Goal: Information Seeking & Learning: Check status

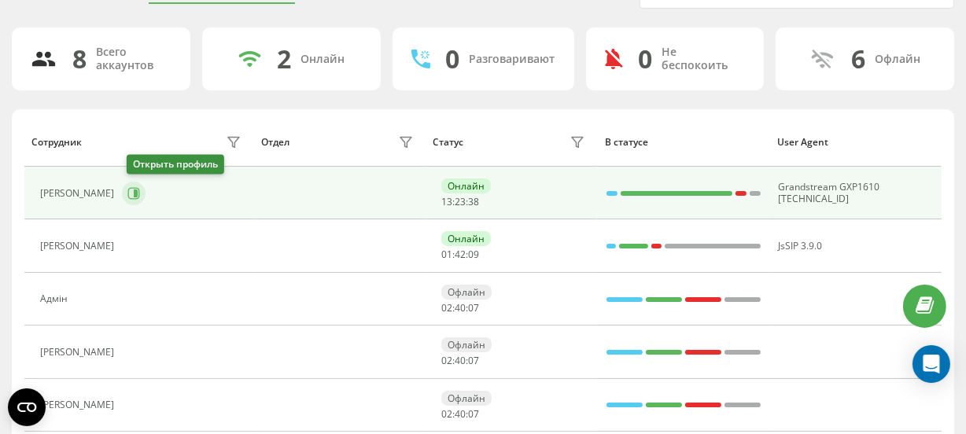
click at [135, 191] on icon at bounding box center [133, 193] width 13 height 13
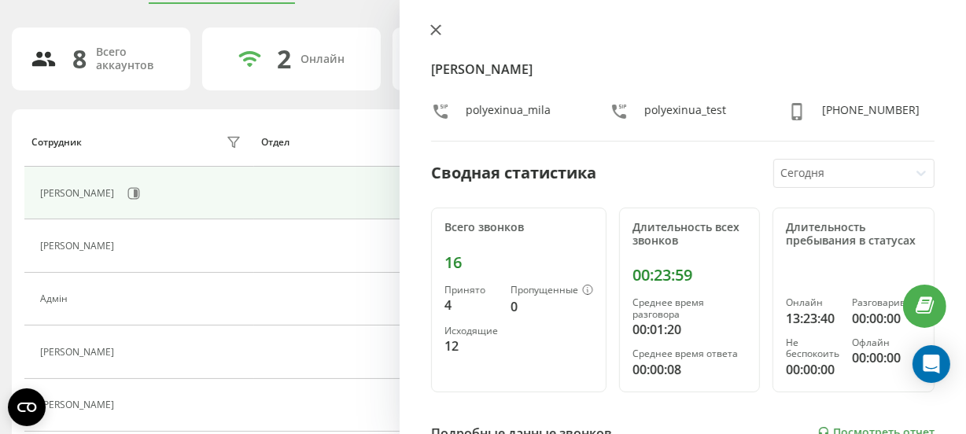
drag, startPoint x: 440, startPoint y: 32, endPoint x: 182, endPoint y: 156, distance: 286.1
click at [438, 31] on icon at bounding box center [435, 29] width 9 height 9
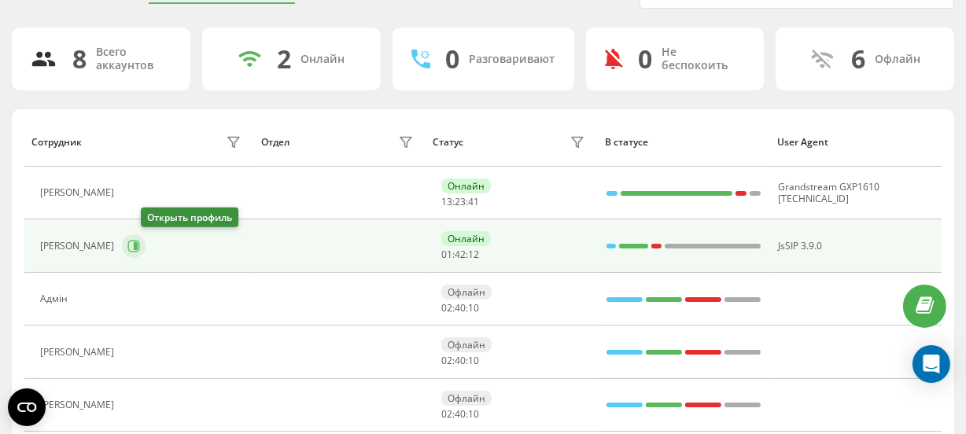
click at [140, 245] on icon at bounding box center [133, 246] width 13 height 13
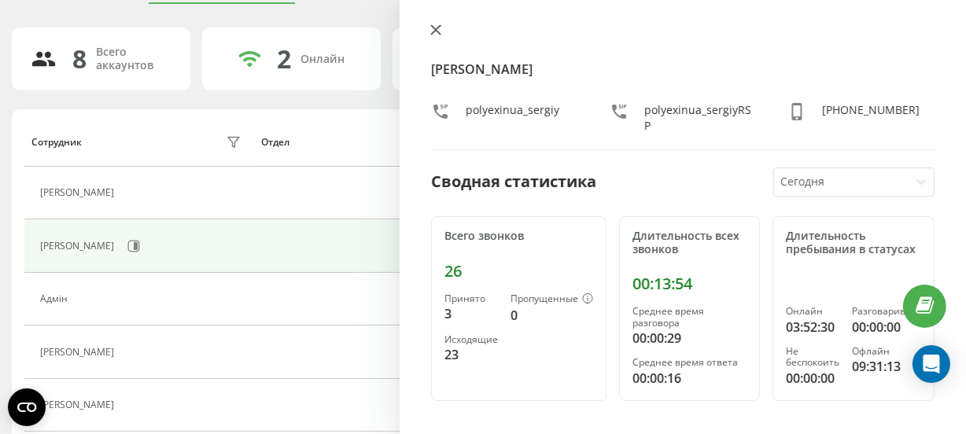
click at [433, 28] on icon at bounding box center [435, 29] width 9 height 9
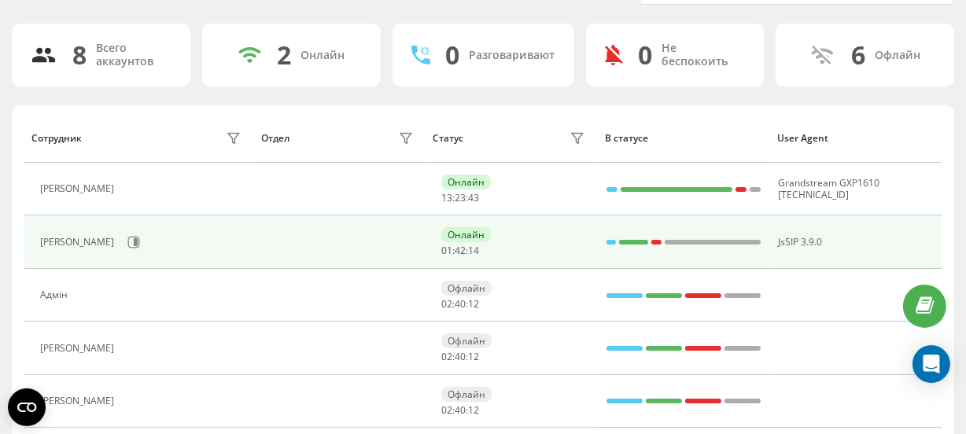
scroll to position [298, 0]
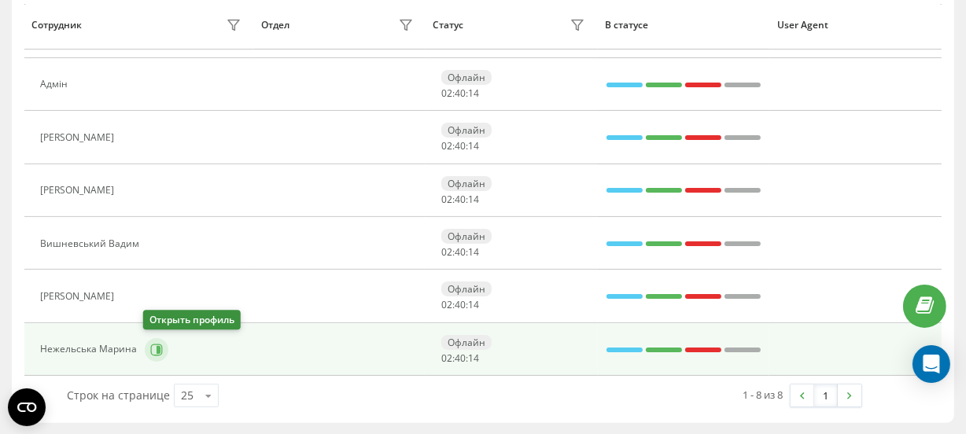
click at [157, 345] on icon at bounding box center [156, 350] width 13 height 13
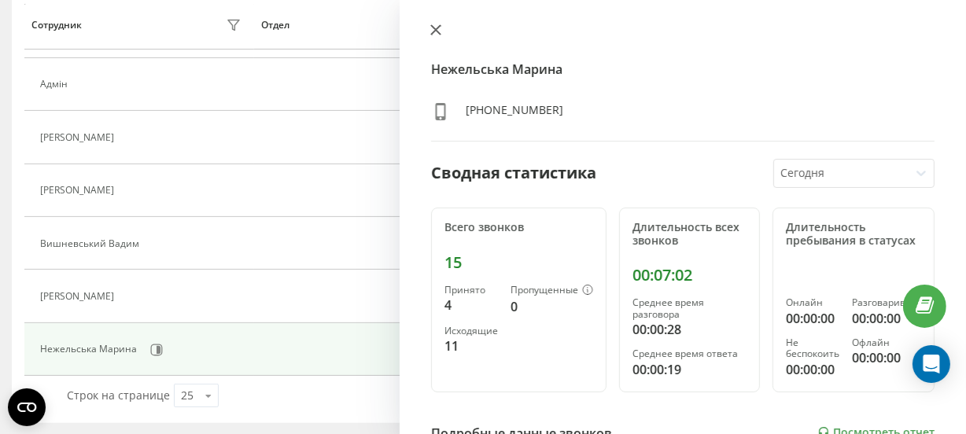
click at [435, 33] on icon at bounding box center [435, 29] width 11 height 11
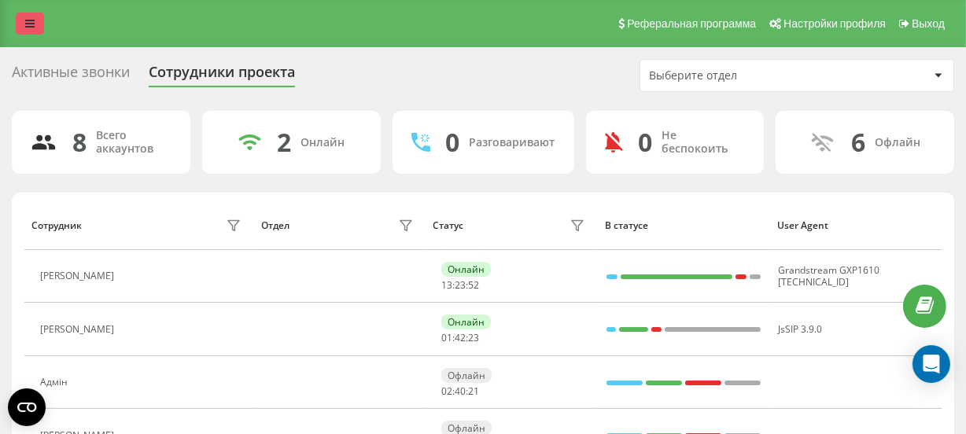
click at [23, 24] on link at bounding box center [30, 24] width 28 height 22
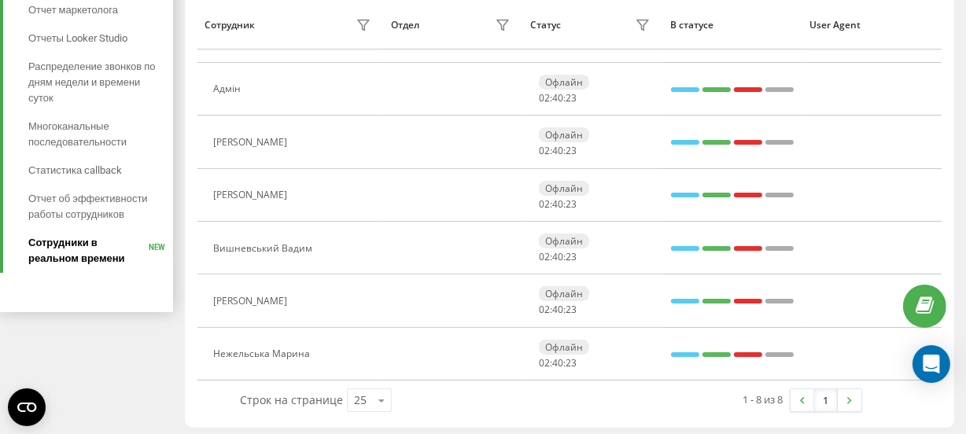
scroll to position [298, 0]
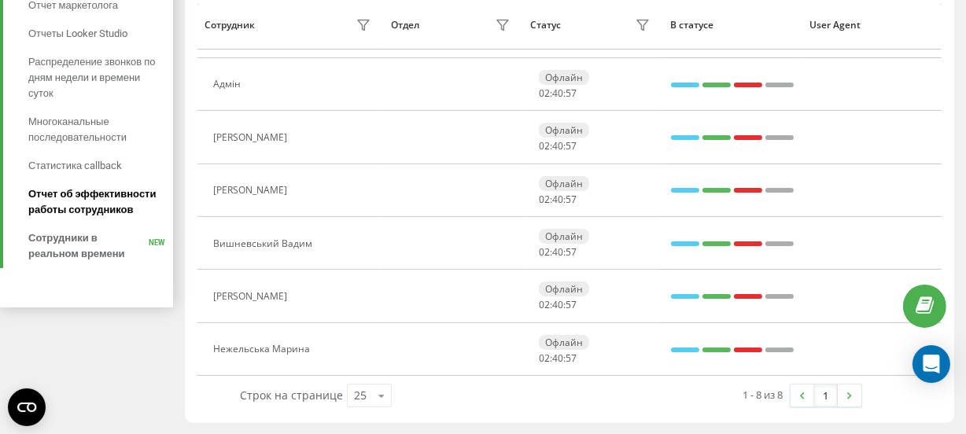
click at [98, 200] on span "Отчет об эффективности работы сотрудников" at bounding box center [96, 201] width 137 height 31
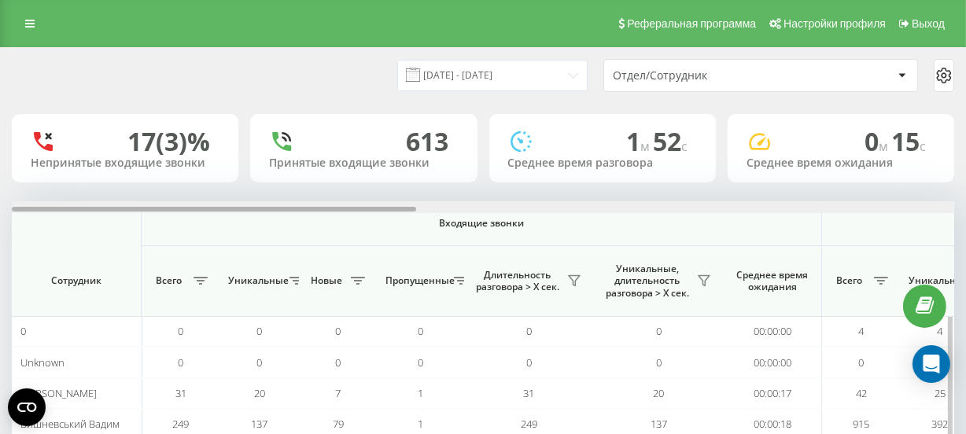
scroll to position [0, 943]
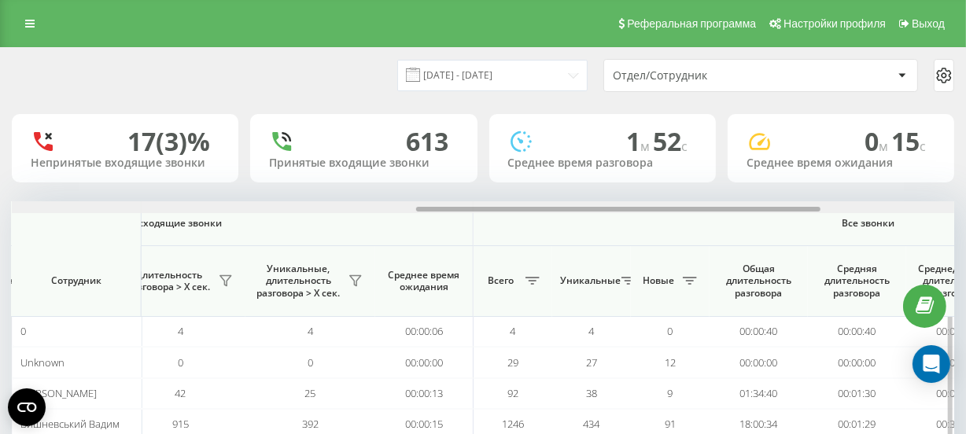
drag, startPoint x: 310, startPoint y: 205, endPoint x: 382, endPoint y: 201, distance: 71.7
click at [382, 201] on div at bounding box center [483, 207] width 943 height 12
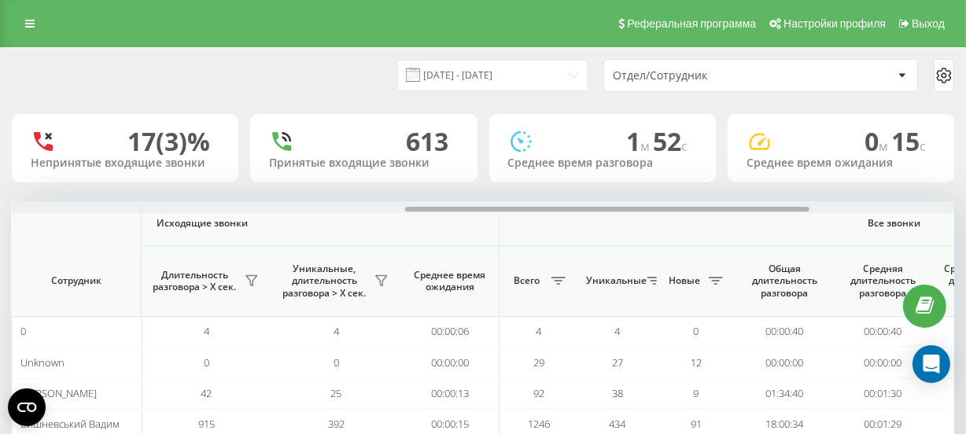
drag, startPoint x: 554, startPoint y: 208, endPoint x: 540, endPoint y: 199, distance: 16.6
click at [539, 207] on div at bounding box center [607, 209] width 404 height 5
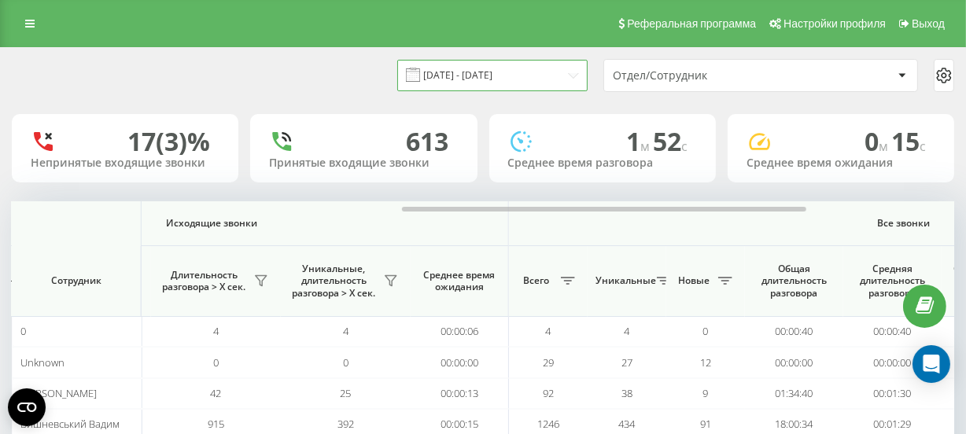
click at [530, 77] on input "20.07.2025 - 20.08.2025" at bounding box center [492, 75] width 190 height 31
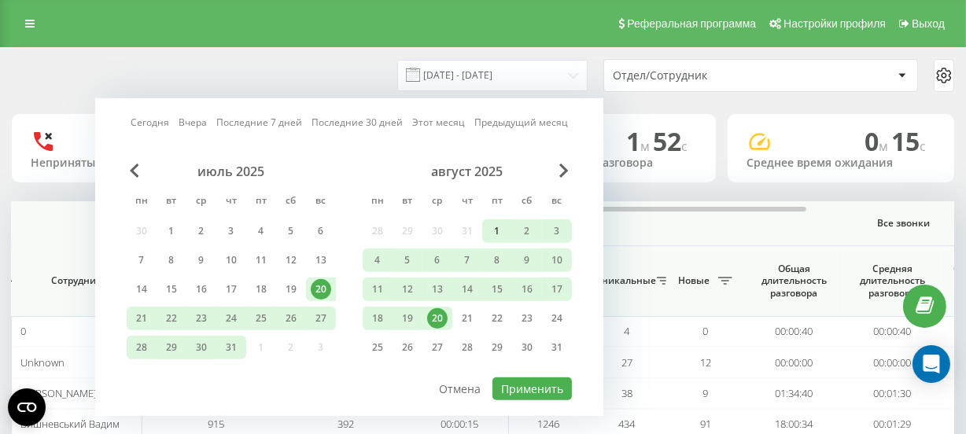
click at [501, 228] on div "1" at bounding box center [497, 231] width 20 height 20
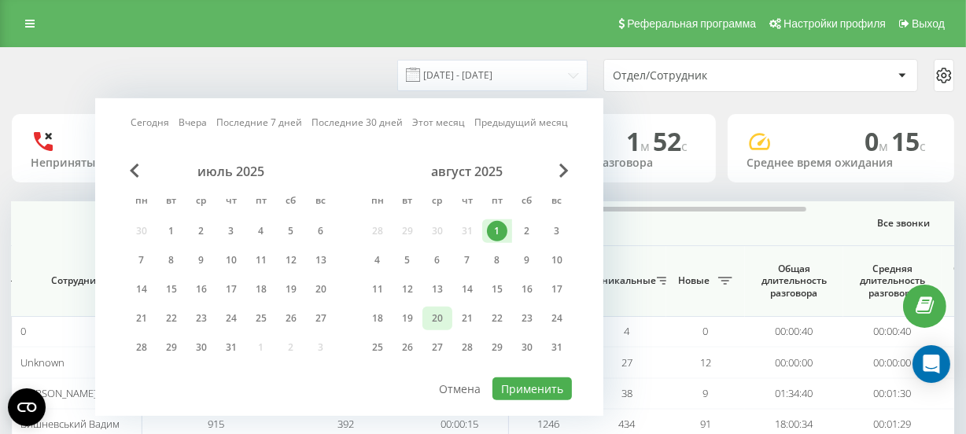
click at [434, 312] on div "20" at bounding box center [437, 318] width 20 height 20
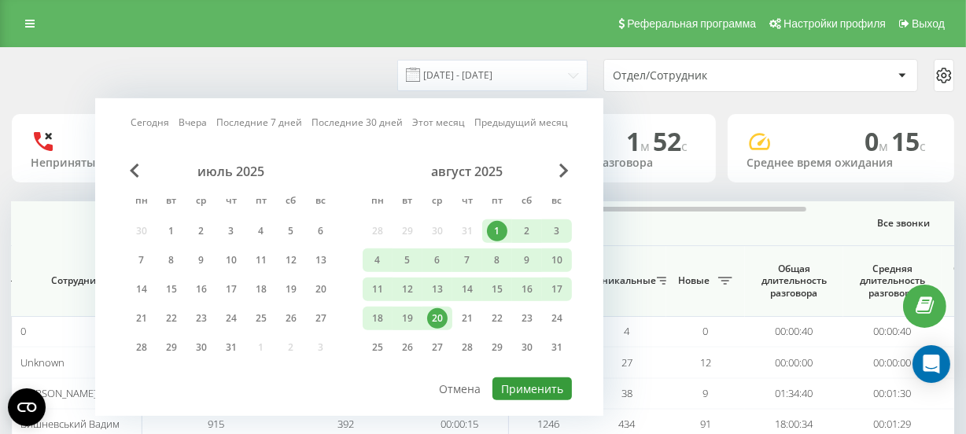
click at [525, 378] on button "Применить" at bounding box center [532, 389] width 79 height 23
type input "[DATE] - [DATE]"
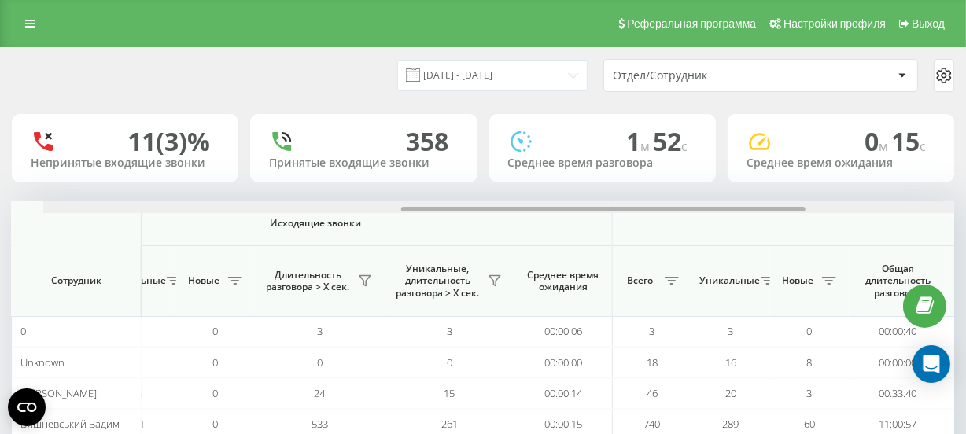
scroll to position [0, 857]
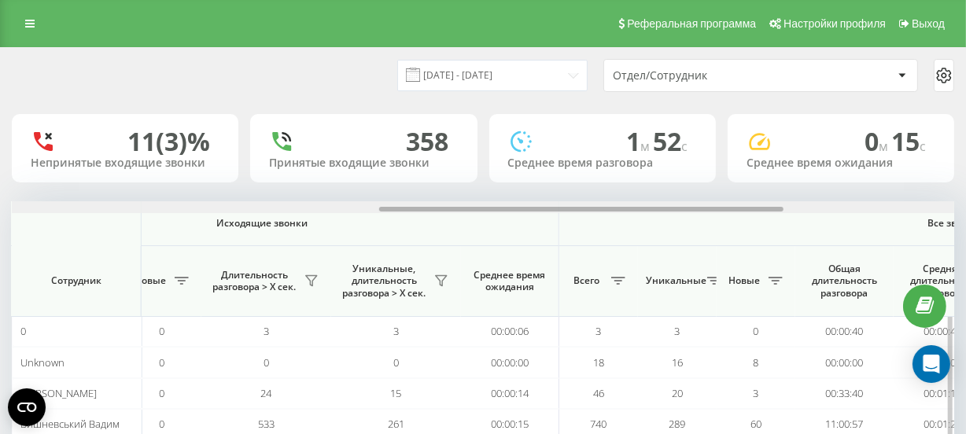
drag, startPoint x: 339, startPoint y: 209, endPoint x: 707, endPoint y: 203, distance: 368.3
click at [707, 203] on div at bounding box center [483, 207] width 943 height 12
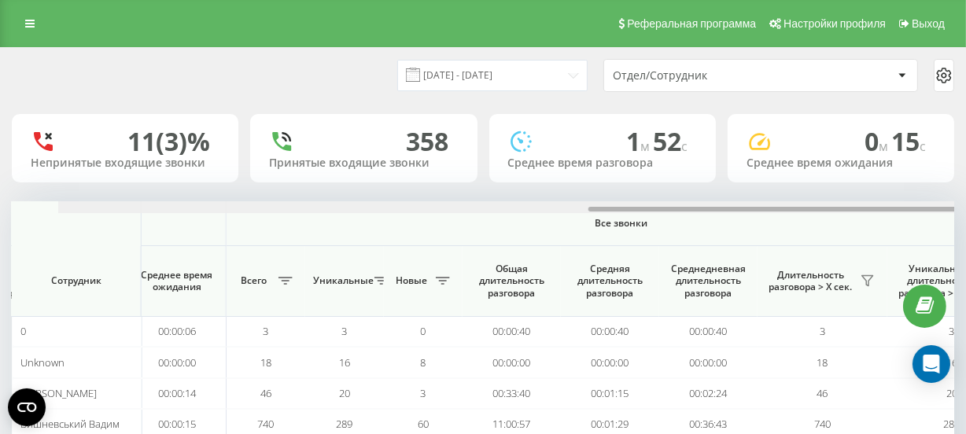
scroll to position [0, 1235]
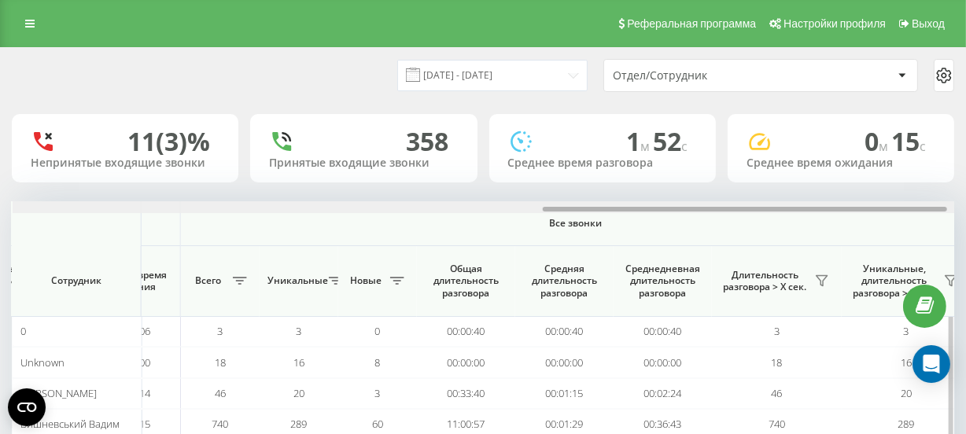
drag, startPoint x: 611, startPoint y: 209, endPoint x: 774, endPoint y: 202, distance: 163.0
click at [774, 202] on div at bounding box center [484, 207] width 943 height 12
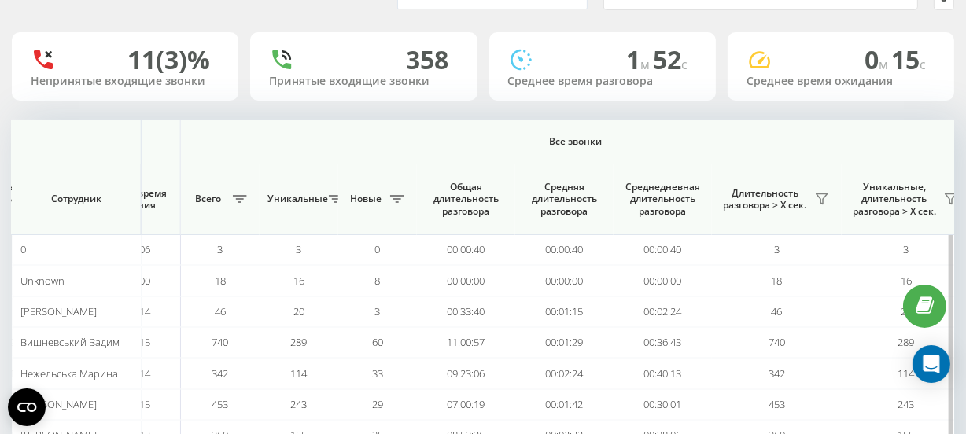
scroll to position [174, 0]
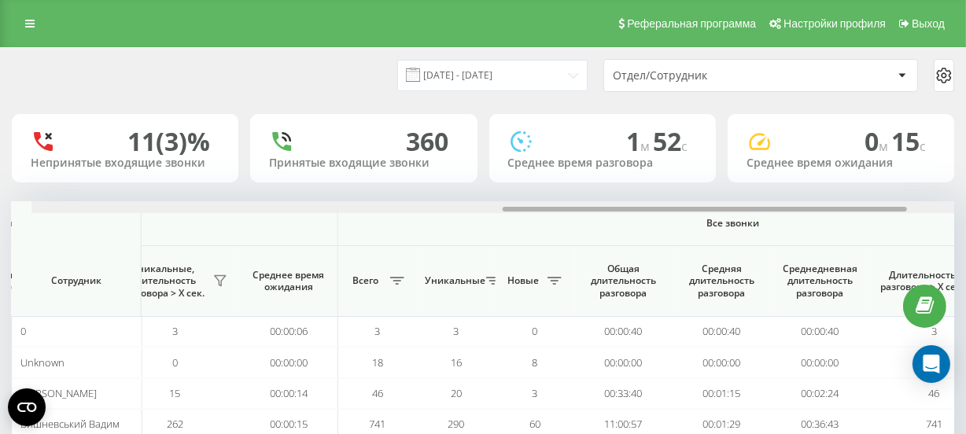
scroll to position [0, 1098]
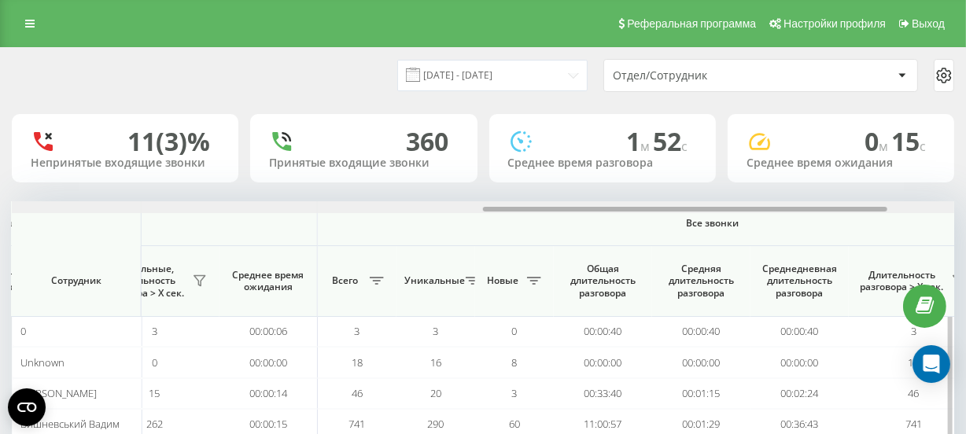
drag, startPoint x: 376, startPoint y: 208, endPoint x: 848, endPoint y: 205, distance: 472.1
click at [848, 205] on div at bounding box center [483, 207] width 943 height 12
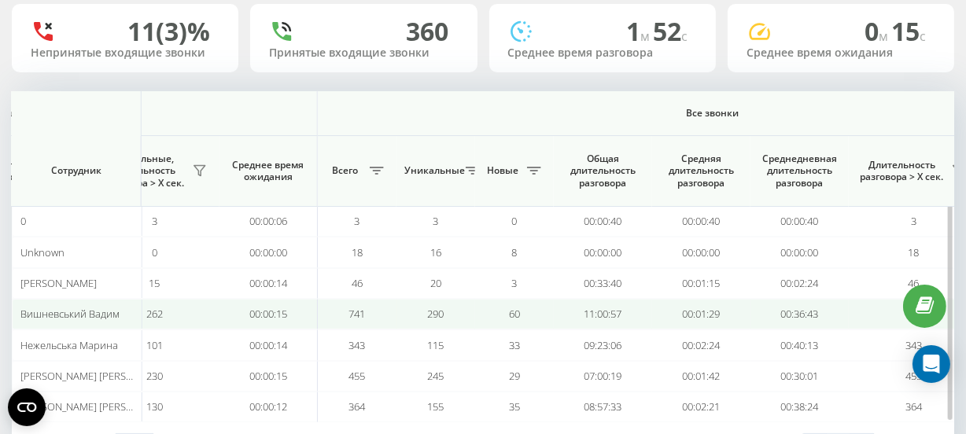
scroll to position [31, 0]
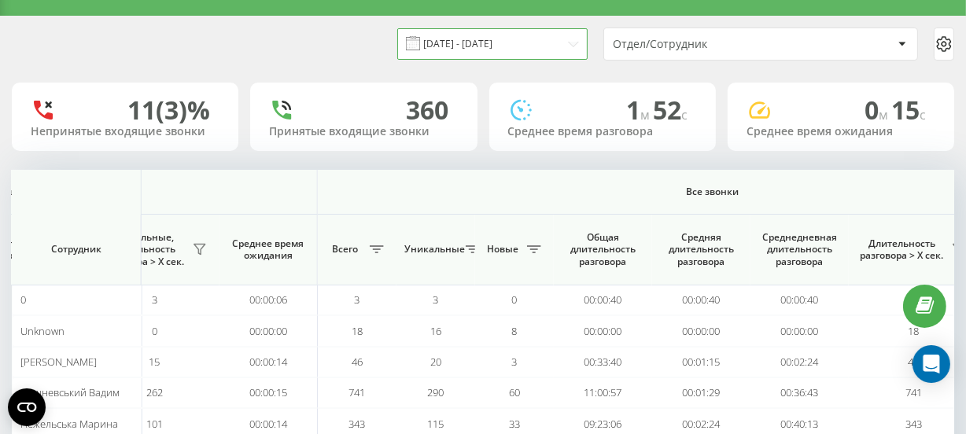
click at [511, 38] on input "[DATE] - [DATE]" at bounding box center [492, 43] width 190 height 31
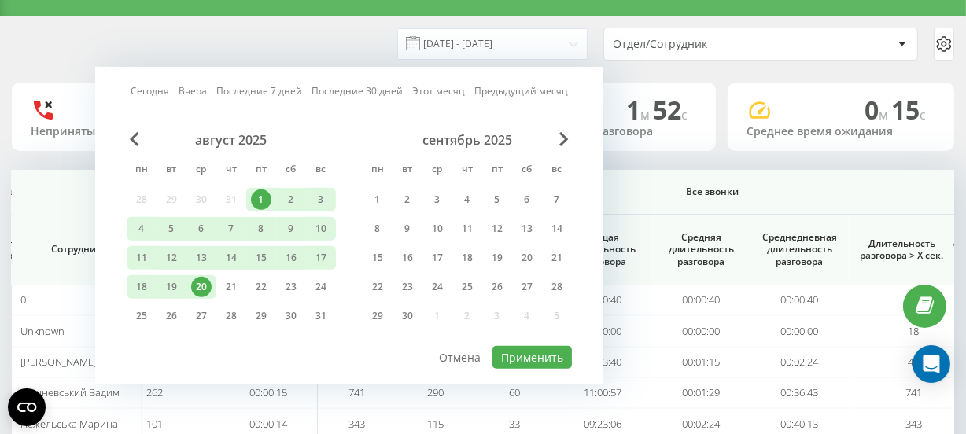
click at [259, 190] on div "1" at bounding box center [261, 200] width 20 height 20
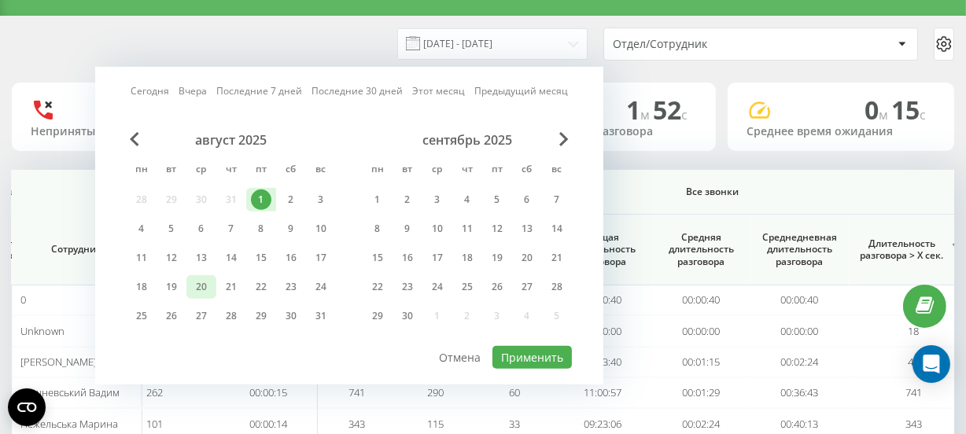
click at [200, 285] on div "20" at bounding box center [201, 287] width 20 height 20
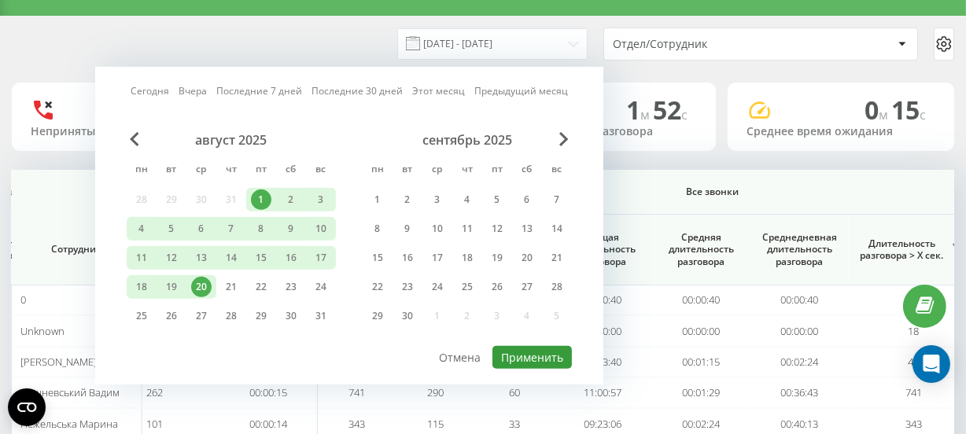
click at [526, 349] on button "Применить" at bounding box center [532, 357] width 79 height 23
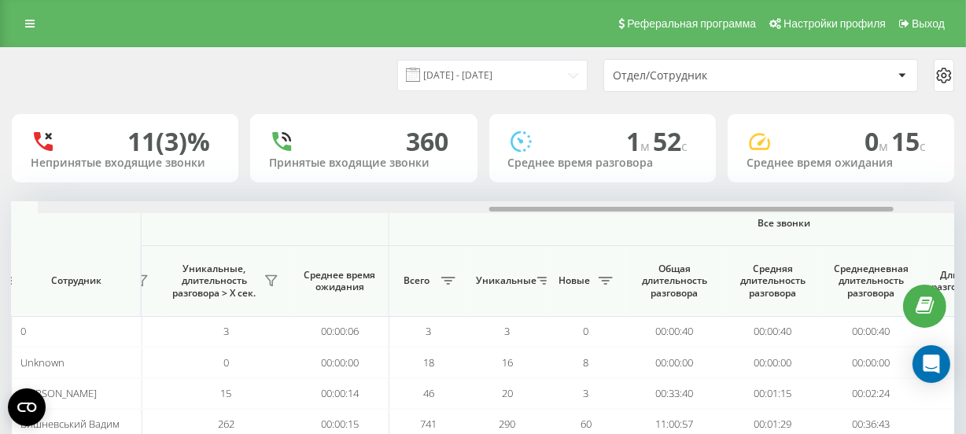
scroll to position [0, 1053]
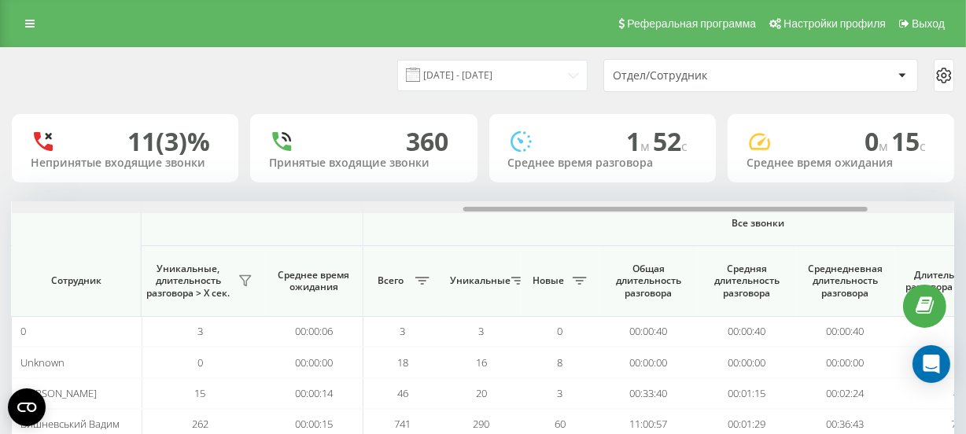
drag, startPoint x: 411, startPoint y: 208, endPoint x: 864, endPoint y: 194, distance: 452.6
click at [864, 194] on div "01.08.2025 - 20.08.2025 Отдел/Сотрудник 11 (3)% Непринятые входящие звонки 360 …" at bounding box center [483, 313] width 943 height 530
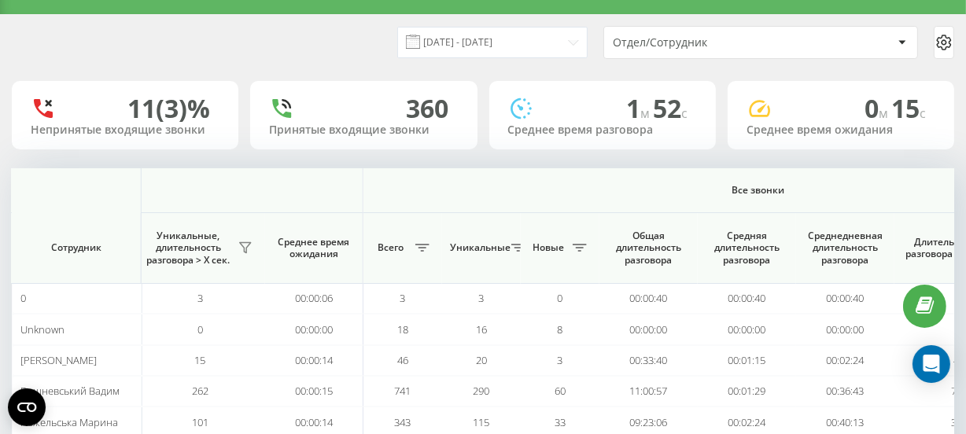
scroll to position [0, 0]
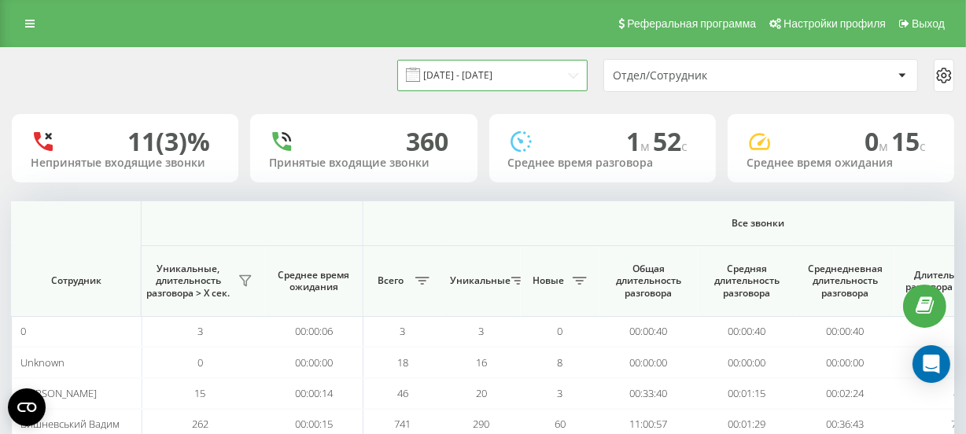
click at [502, 78] on input "[DATE] - [DATE]" at bounding box center [492, 75] width 190 height 31
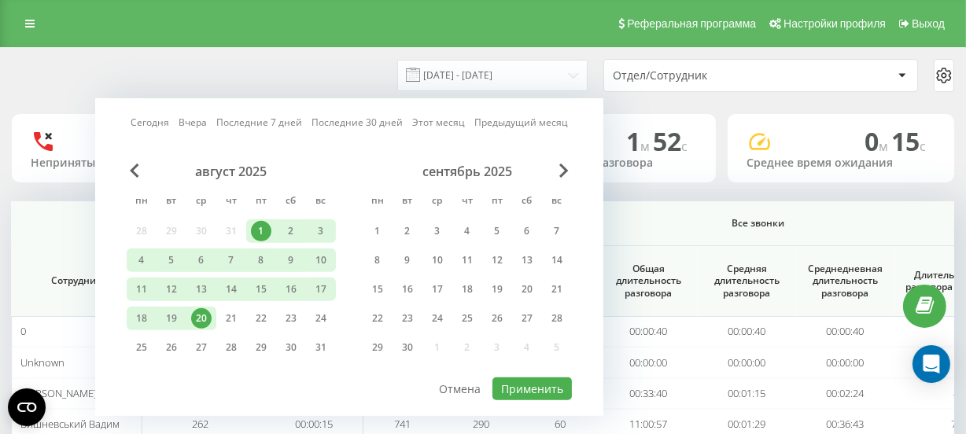
click at [361, 65] on div "01.08.2025 - 20.08.2025 Сегодня Вчера Последние 7 дней Последние 30 дней Этот м…" at bounding box center [483, 75] width 943 height 33
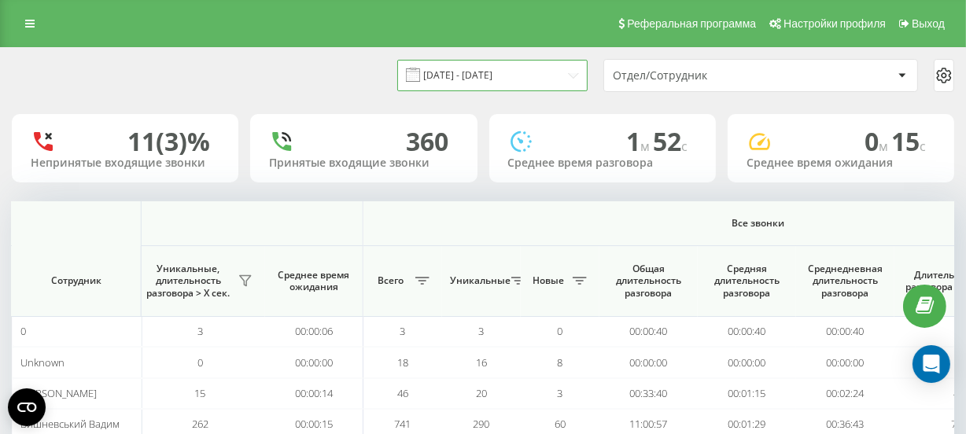
click at [467, 77] on input "[DATE] - [DATE]" at bounding box center [492, 75] width 190 height 31
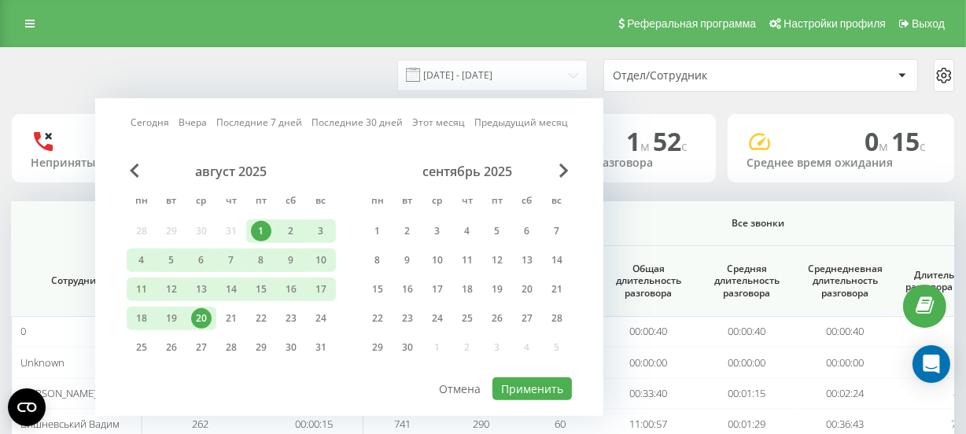
click at [312, 57] on div "01.08.2025 - 20.08.2025 Сегодня Вчера Последние 7 дней Последние 30 дней Этот м…" at bounding box center [483, 75] width 965 height 55
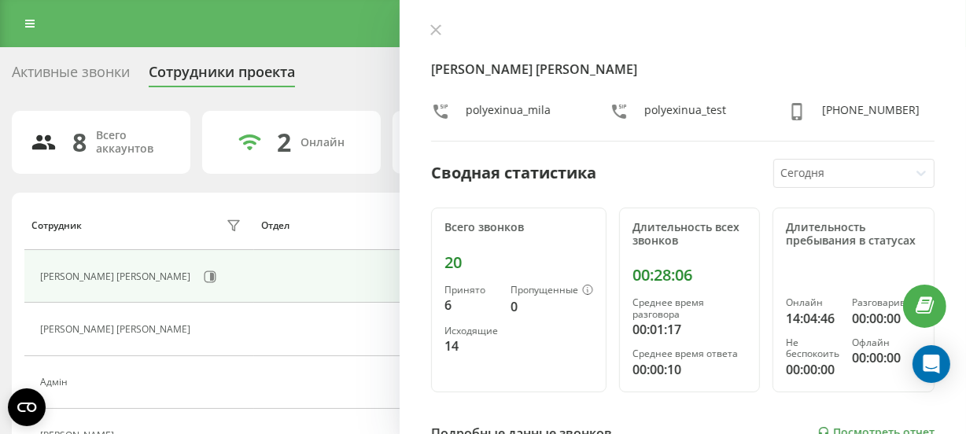
click at [437, 22] on div "[PERSON_NAME] Емілія polyexinua_mila polyexinua_test [PHONE_NUMBER] Сводная ста…" at bounding box center [683, 217] width 566 height 434
click at [435, 25] on icon at bounding box center [435, 29] width 11 height 11
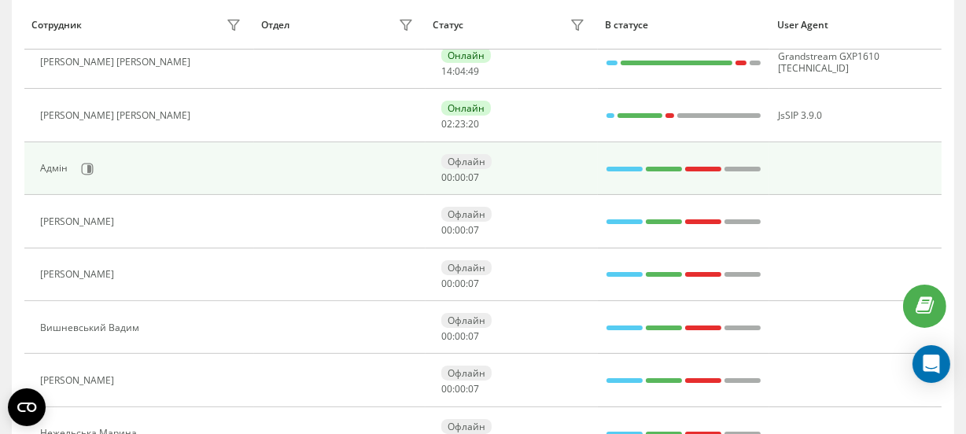
scroll to position [142, 0]
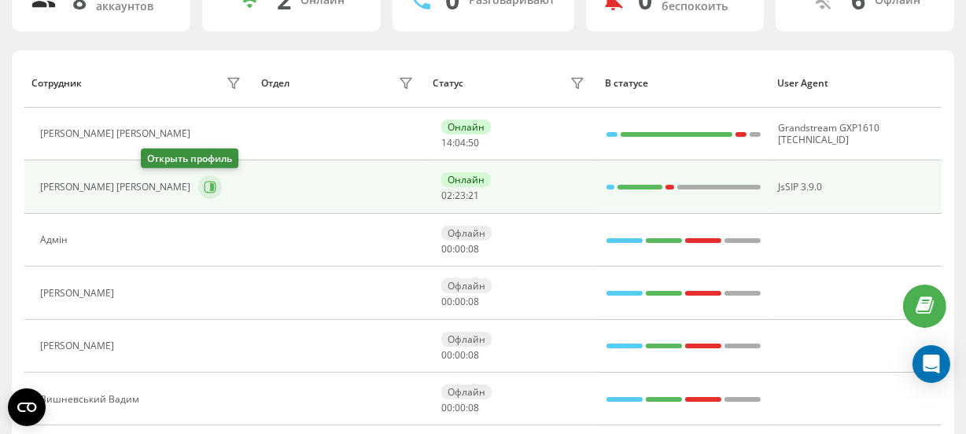
click at [210, 188] on icon at bounding box center [212, 187] width 4 height 8
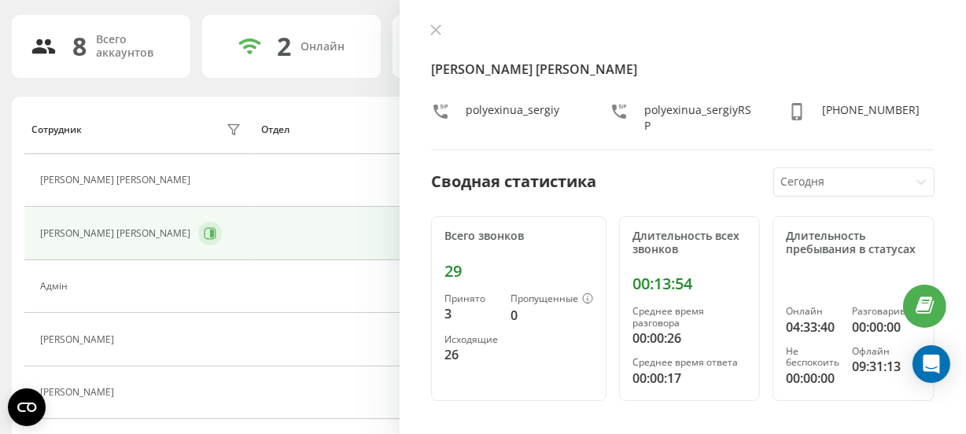
scroll to position [71, 0]
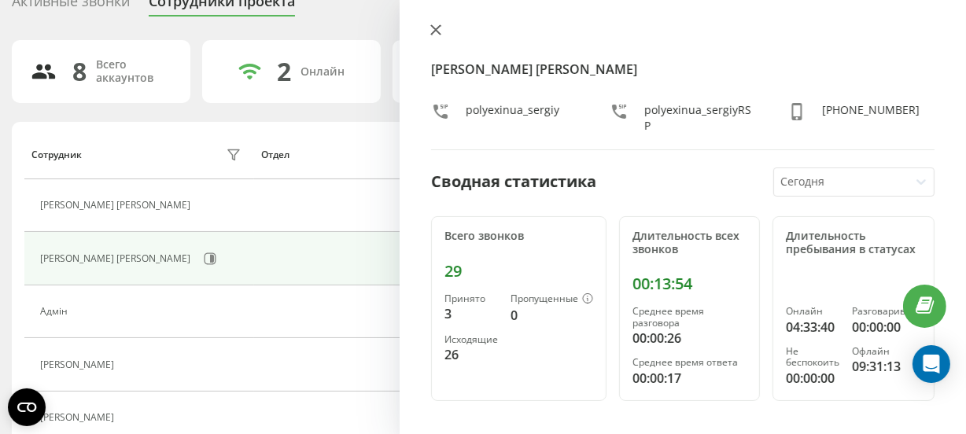
click at [434, 30] on icon at bounding box center [435, 29] width 11 height 11
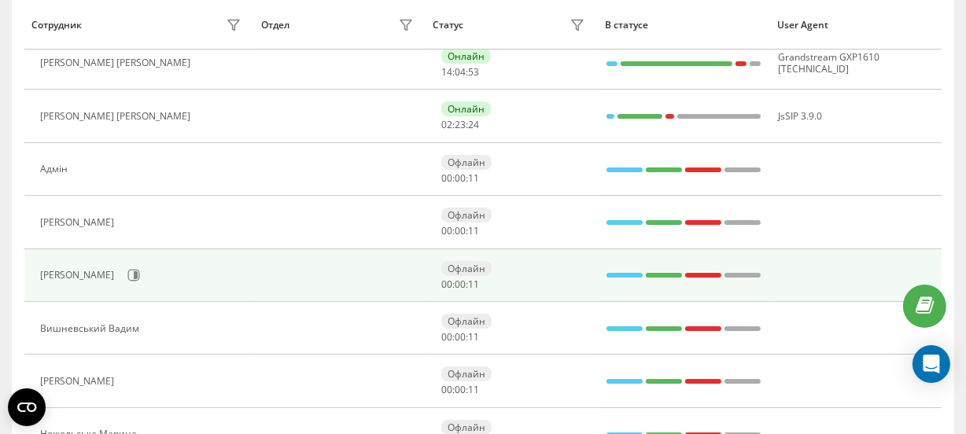
scroll to position [214, 0]
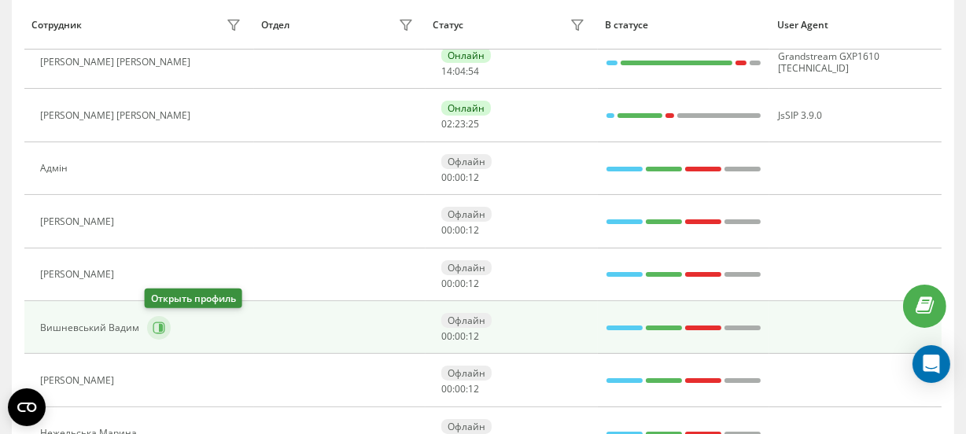
click at [159, 327] on icon at bounding box center [161, 328] width 4 height 8
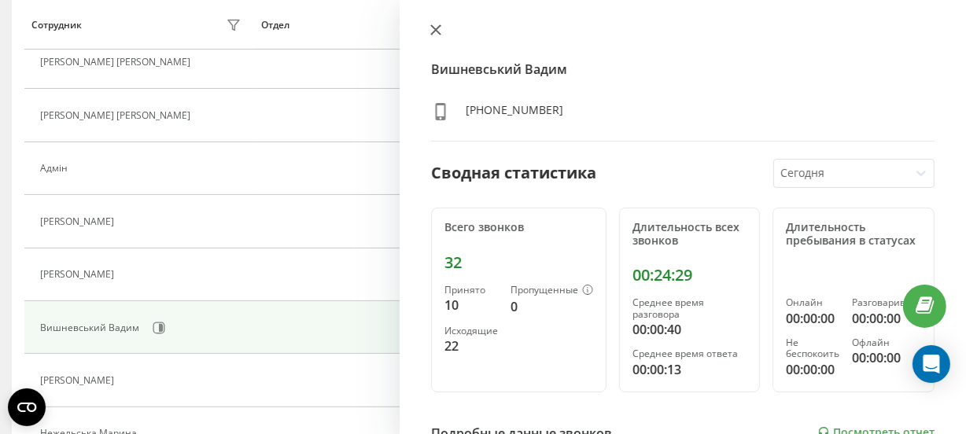
click at [444, 27] on button at bounding box center [436, 31] width 20 height 15
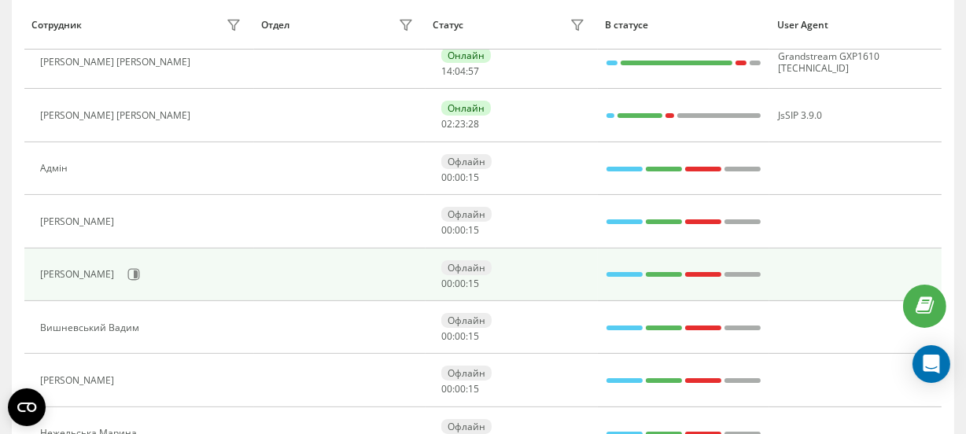
scroll to position [298, 0]
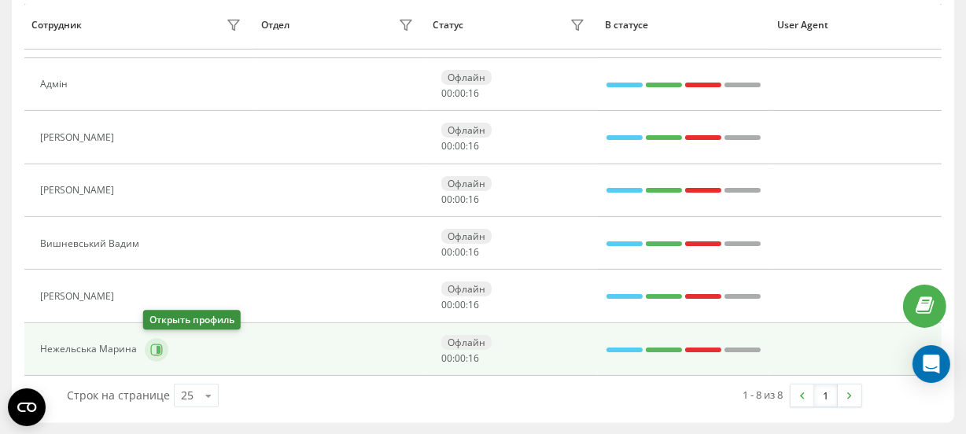
click at [150, 349] on icon at bounding box center [156, 350] width 13 height 13
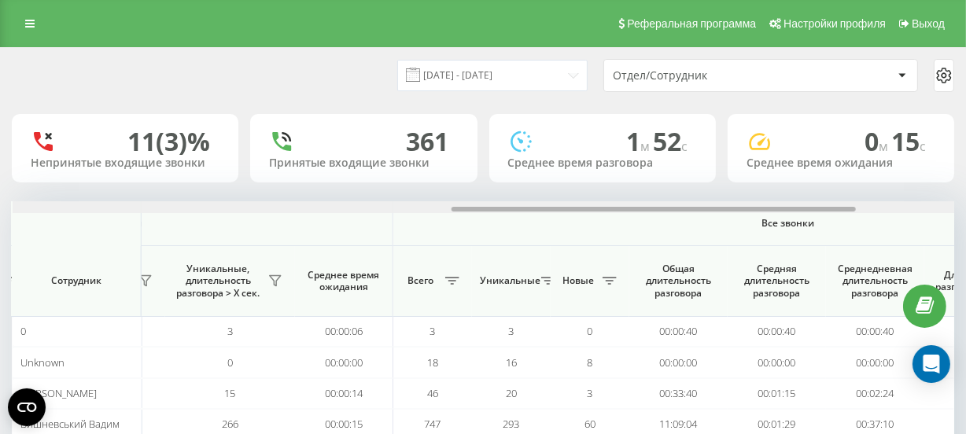
scroll to position [0, 1053]
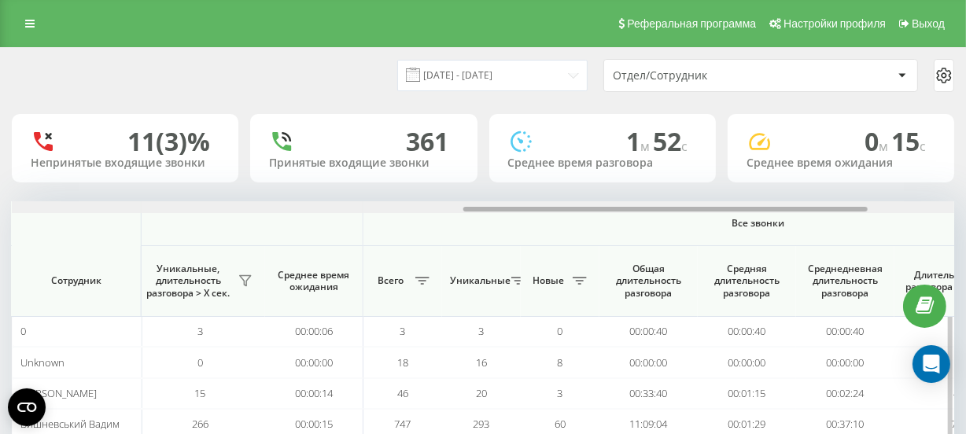
drag, startPoint x: 0, startPoint y: 0, endPoint x: 816, endPoint y: 216, distance: 843.9
click at [847, 196] on div "01.08.2025 - 20.08.2025 Отдел/Сотрудник 11 (3)% Непринятые входящие звонки 361 …" at bounding box center [483, 313] width 943 height 530
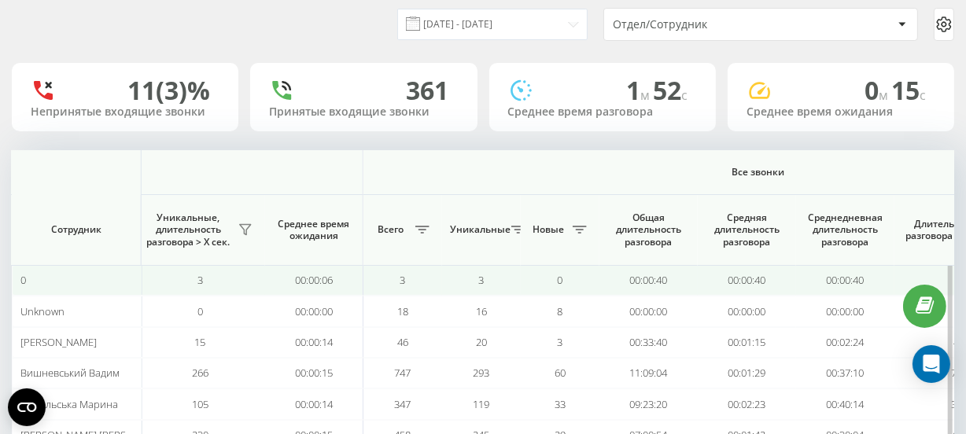
scroll to position [0, 0]
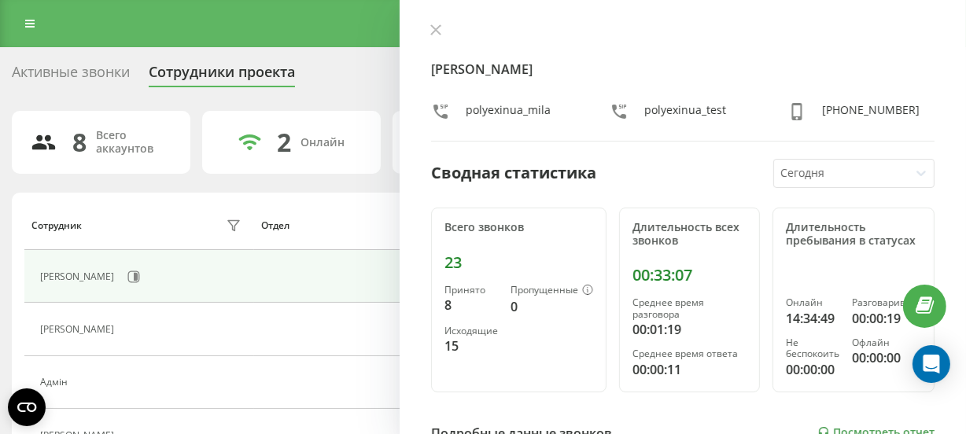
click at [436, 39] on div at bounding box center [683, 32] width 504 height 16
click at [437, 31] on icon at bounding box center [435, 29] width 9 height 9
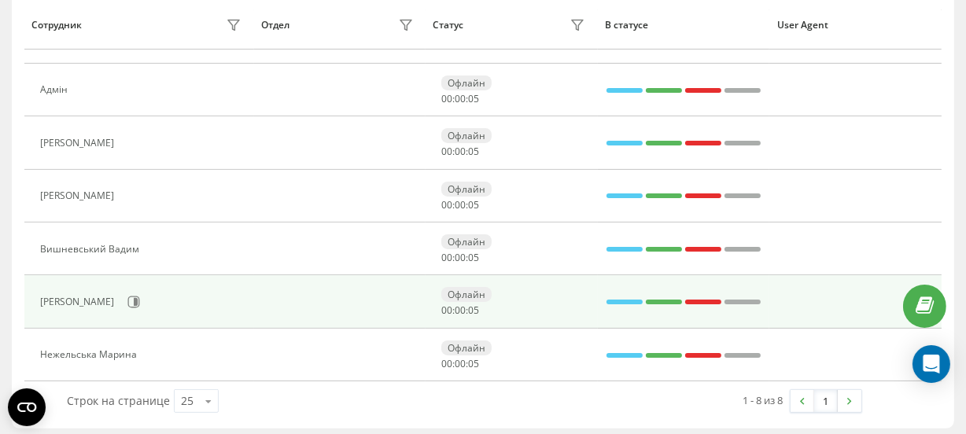
scroll to position [298, 0]
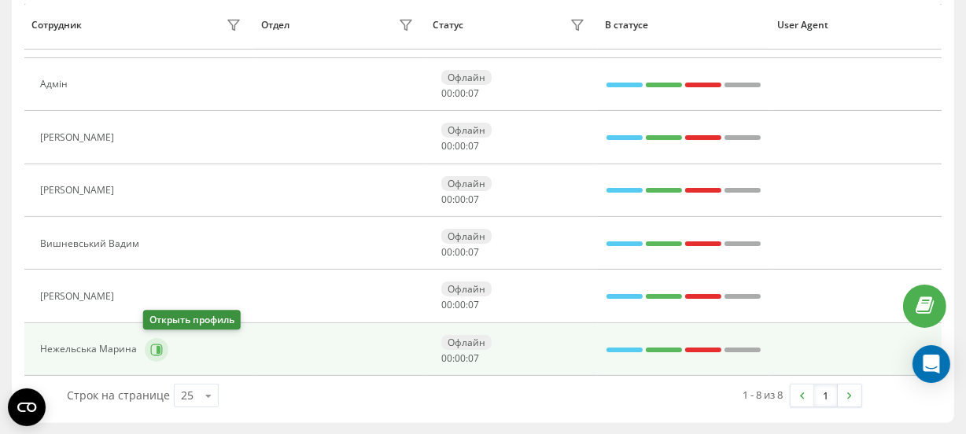
click at [157, 350] on icon at bounding box center [159, 349] width 4 height 8
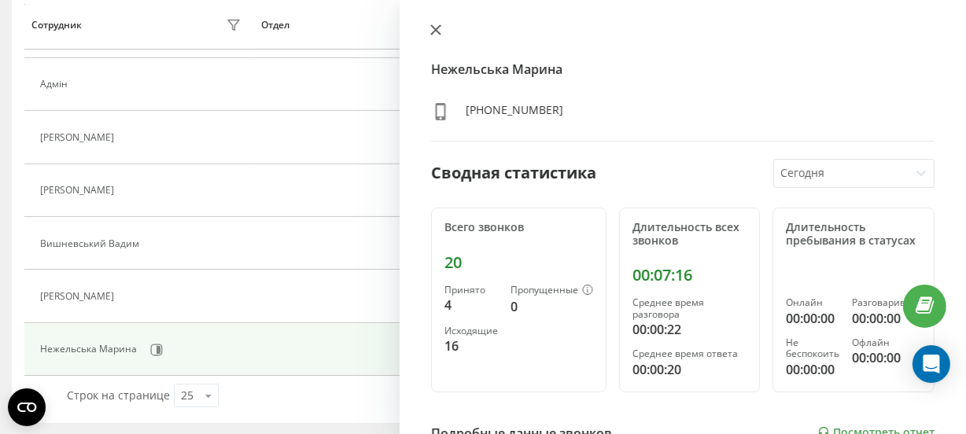
click at [435, 33] on icon at bounding box center [435, 29] width 11 height 11
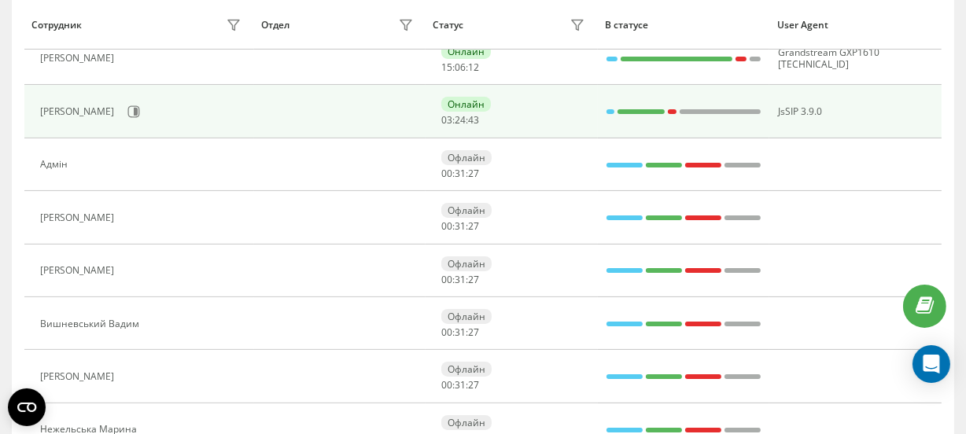
scroll to position [155, 0]
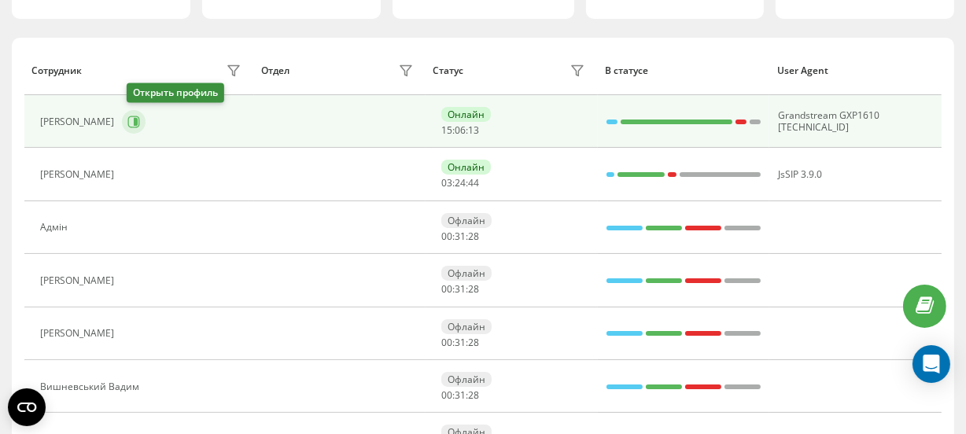
click at [132, 116] on icon at bounding box center [133, 122] width 13 height 13
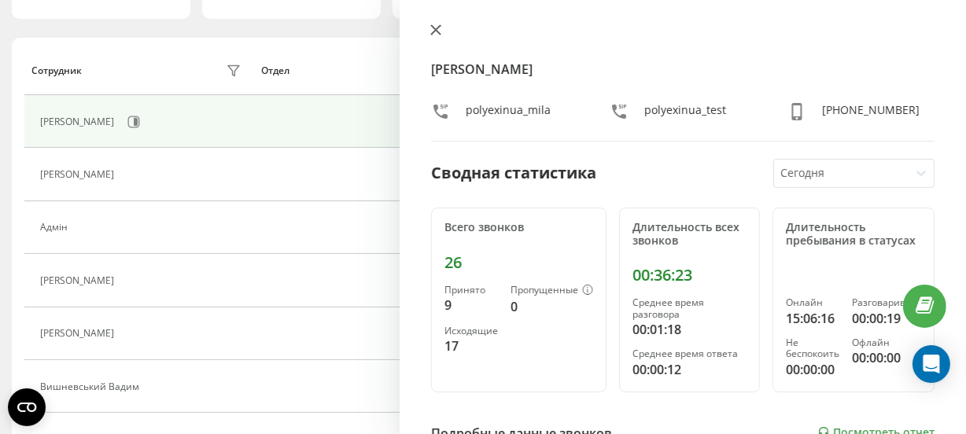
click at [434, 34] on icon at bounding box center [435, 29] width 11 height 11
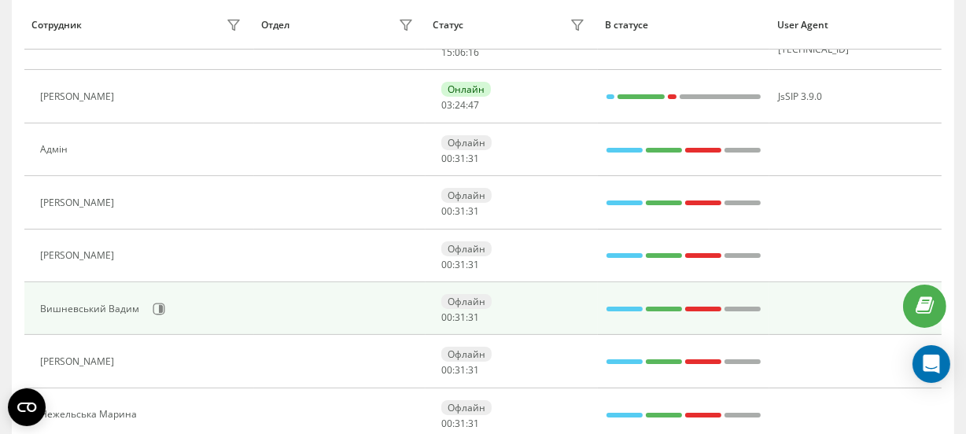
scroll to position [298, 0]
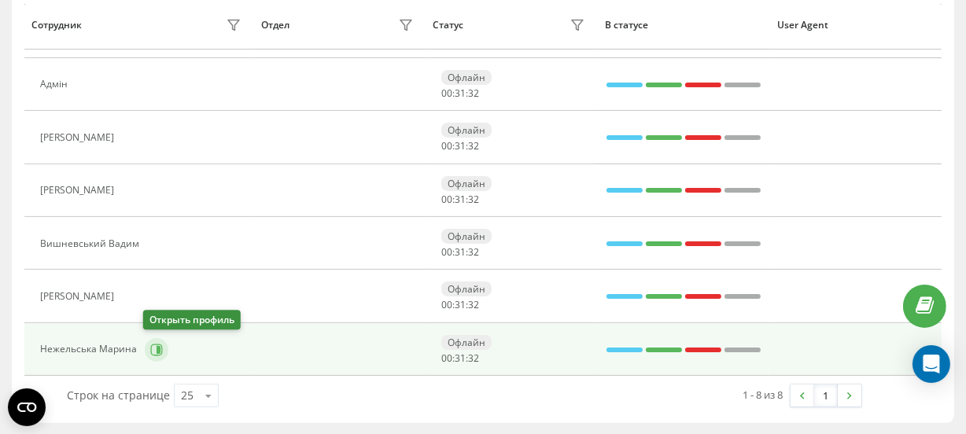
click at [158, 341] on button at bounding box center [157, 350] width 24 height 24
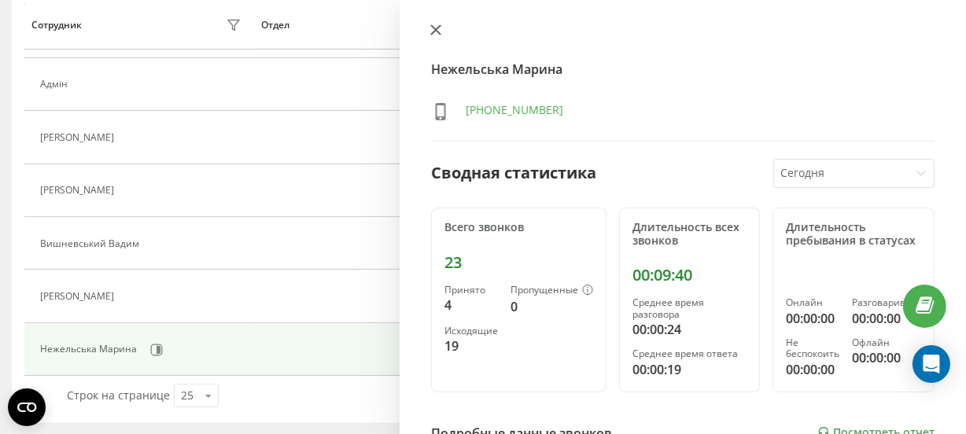
click at [437, 28] on icon at bounding box center [435, 29] width 9 height 9
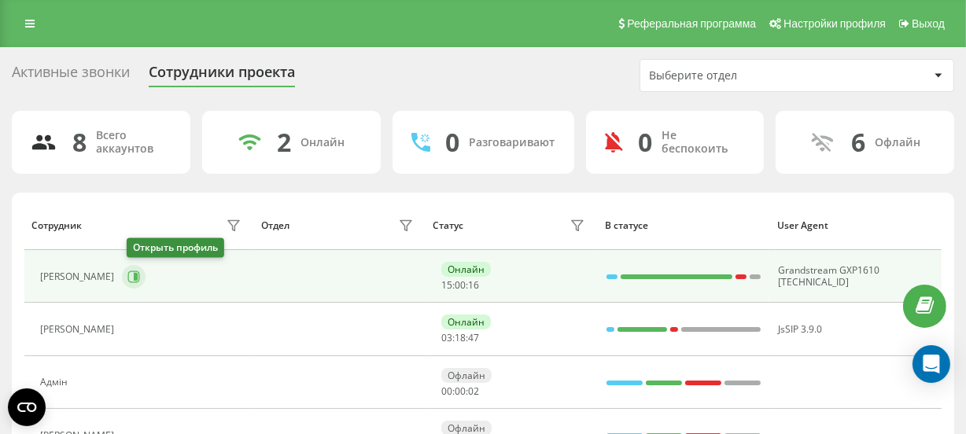
click at [138, 276] on icon at bounding box center [133, 277] width 13 height 13
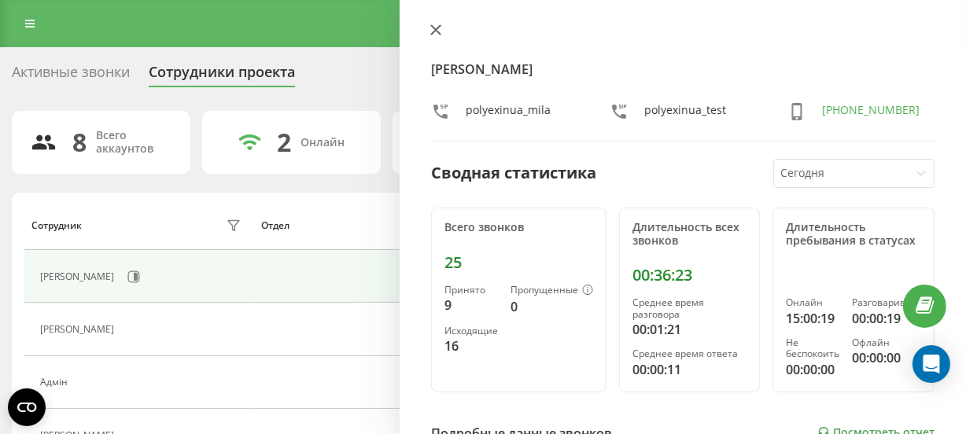
click at [437, 29] on icon at bounding box center [435, 29] width 11 height 11
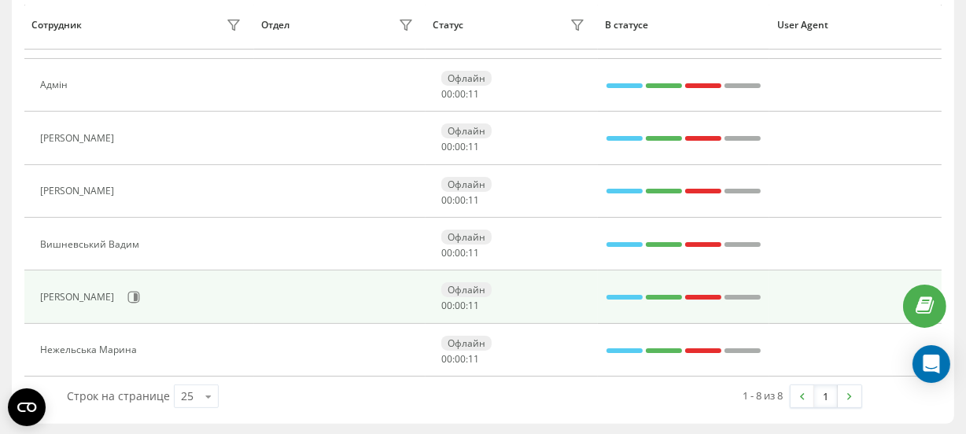
scroll to position [298, 0]
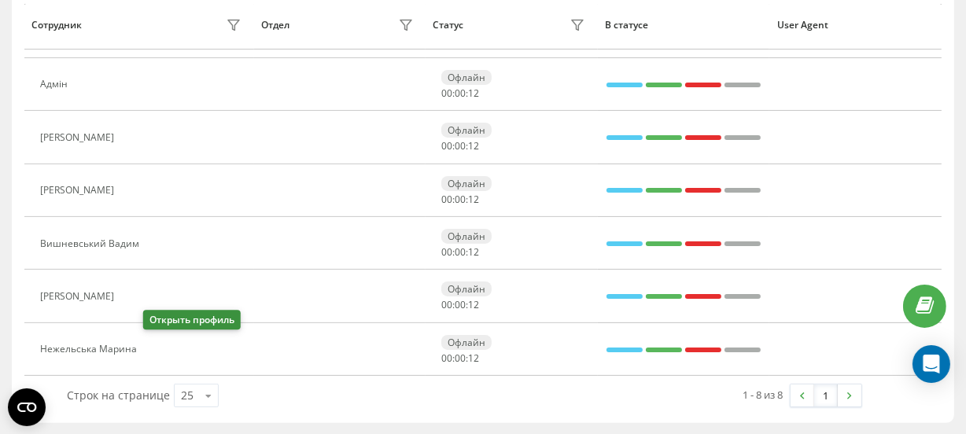
click at [148, 349] on button at bounding box center [154, 352] width 19 height 22
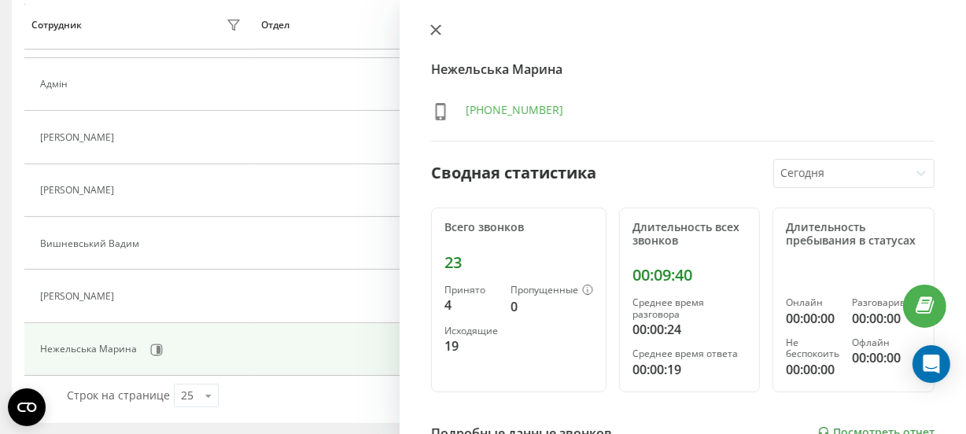
click at [434, 38] on button at bounding box center [436, 31] width 20 height 15
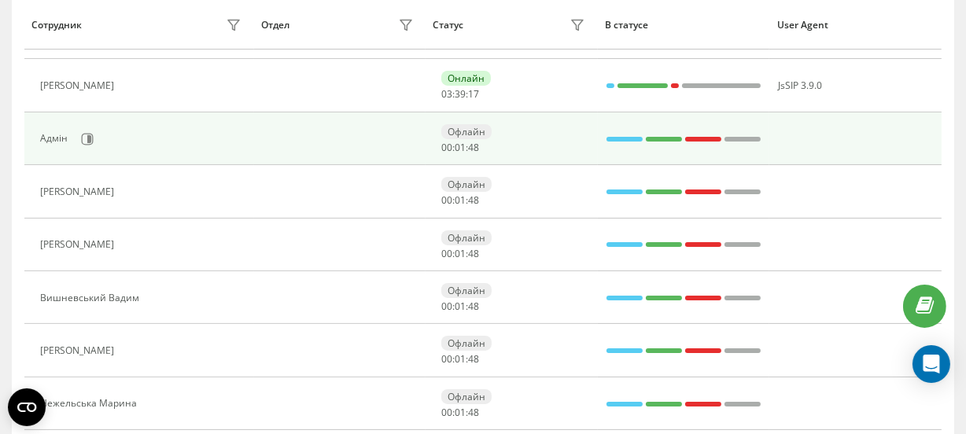
scroll to position [155, 0]
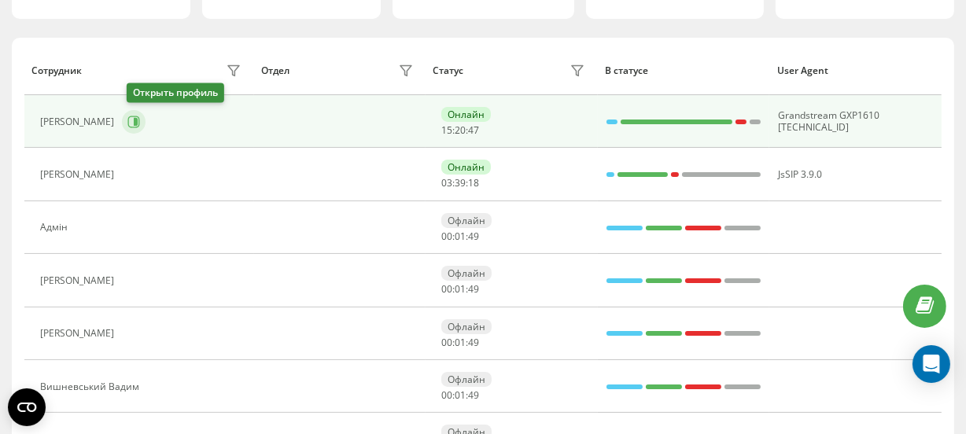
click at [136, 120] on icon at bounding box center [133, 122] width 13 height 13
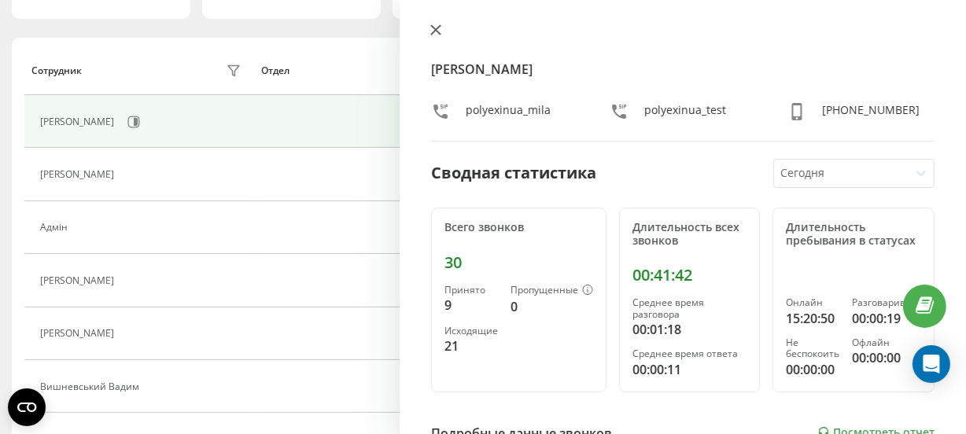
click at [434, 27] on icon at bounding box center [435, 29] width 11 height 11
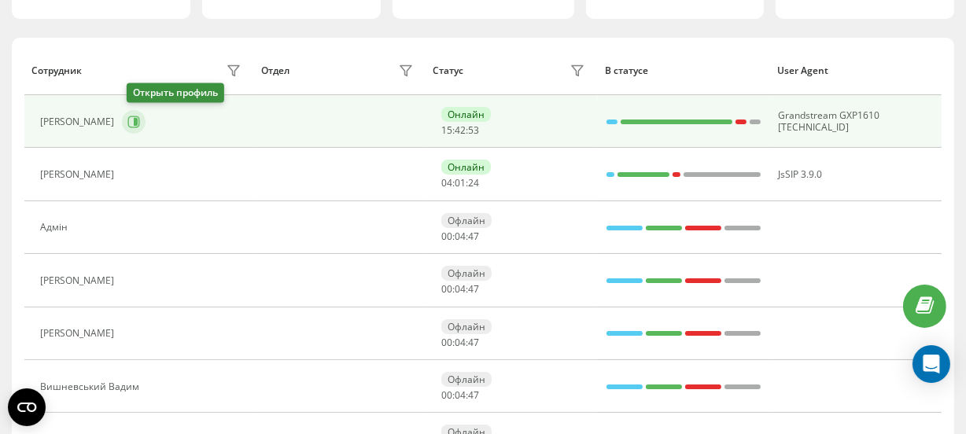
click at [140, 116] on icon at bounding box center [134, 122] width 12 height 12
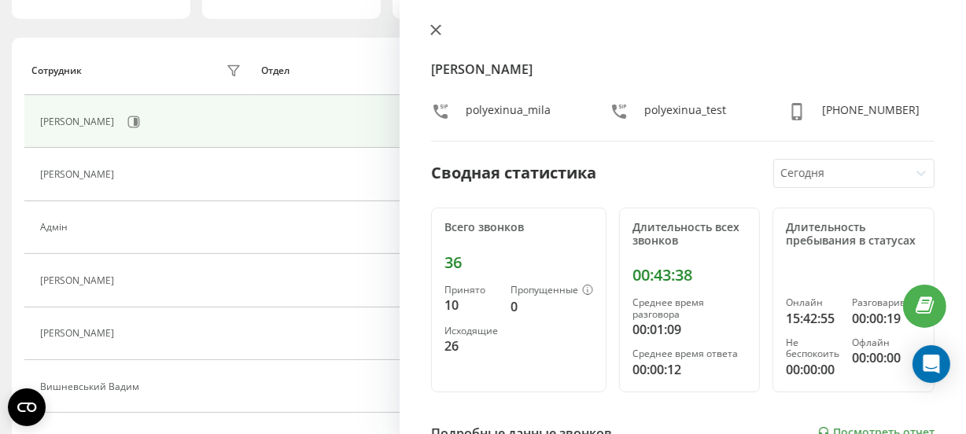
click at [438, 28] on icon at bounding box center [435, 29] width 9 height 9
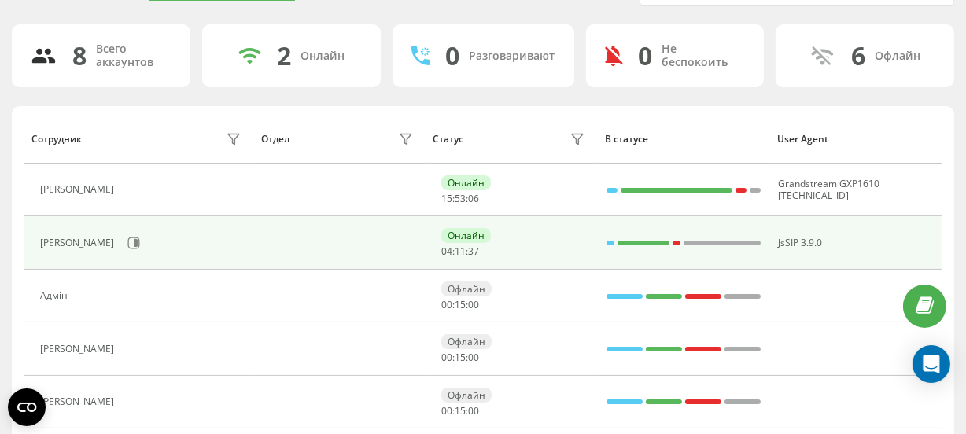
scroll to position [83, 0]
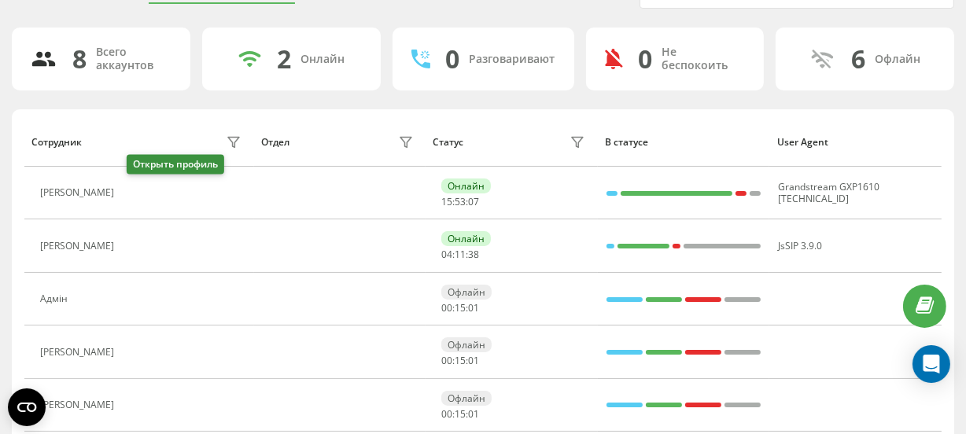
click at [135, 194] on icon at bounding box center [133, 194] width 4 height 8
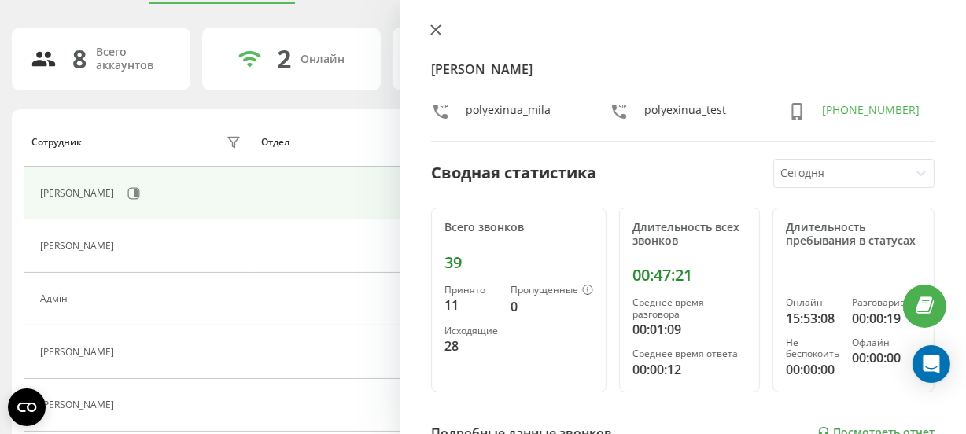
click at [434, 35] on icon at bounding box center [435, 29] width 11 height 11
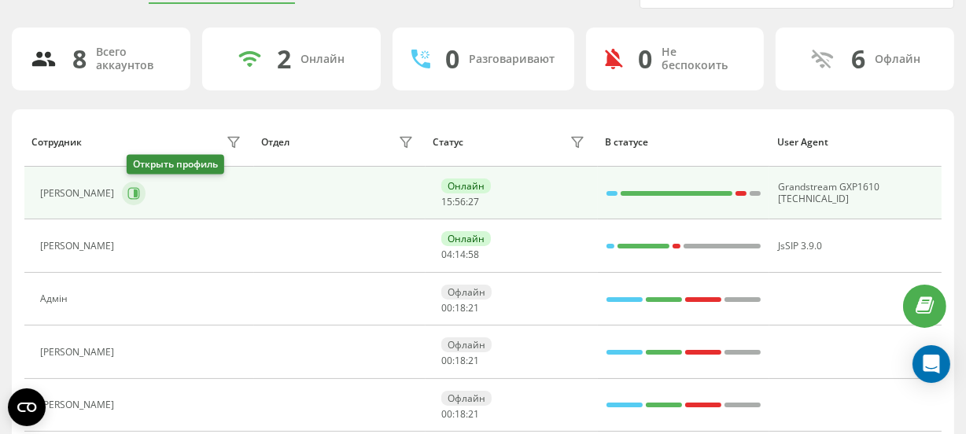
click at [138, 194] on icon at bounding box center [133, 193] width 13 height 13
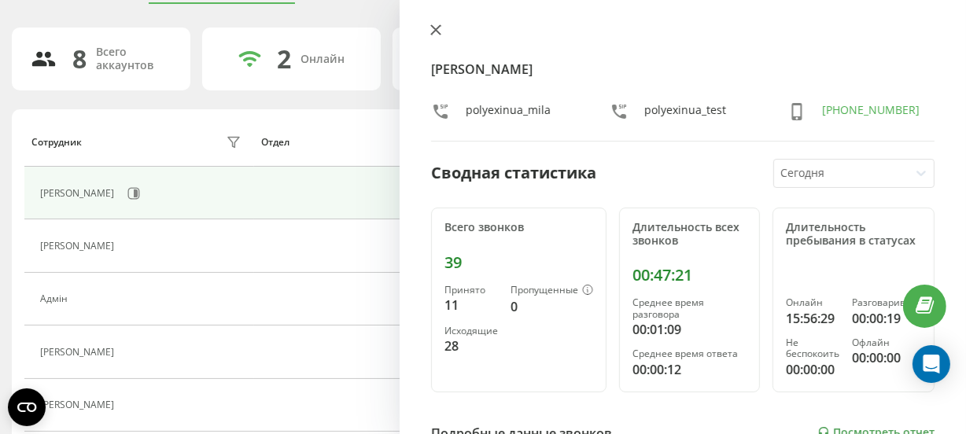
click at [436, 28] on icon at bounding box center [435, 29] width 11 height 11
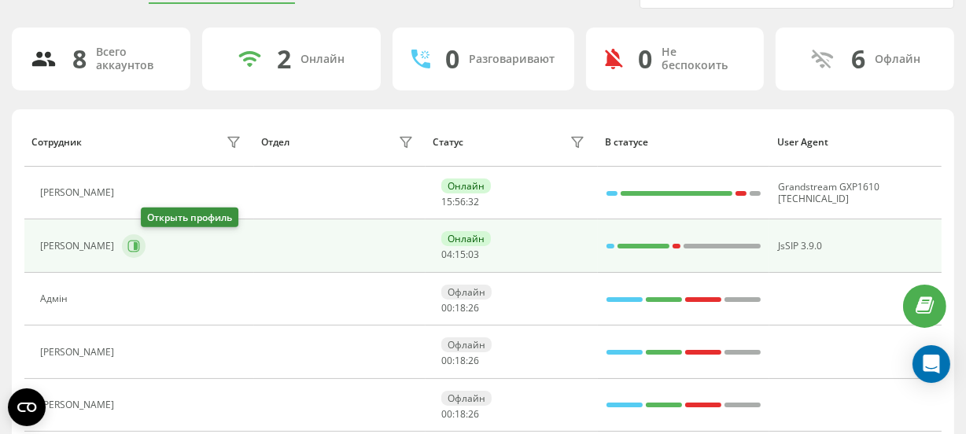
click at [146, 240] on button at bounding box center [134, 246] width 24 height 24
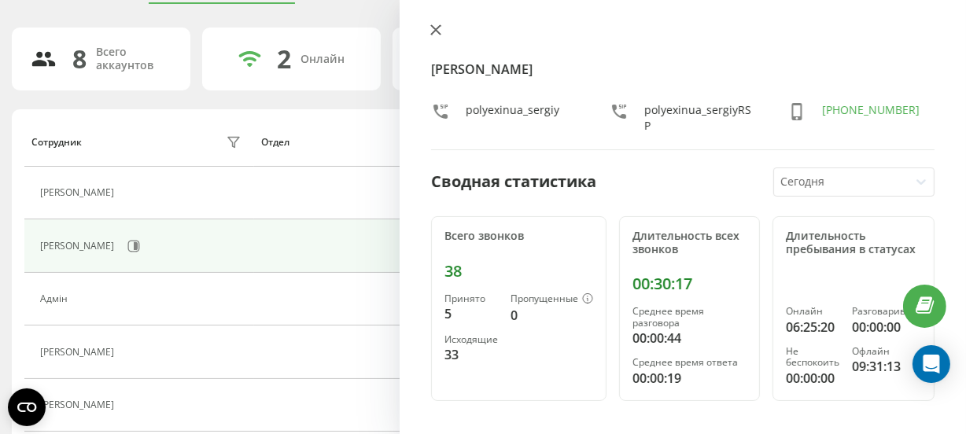
click at [438, 27] on icon at bounding box center [435, 29] width 9 height 9
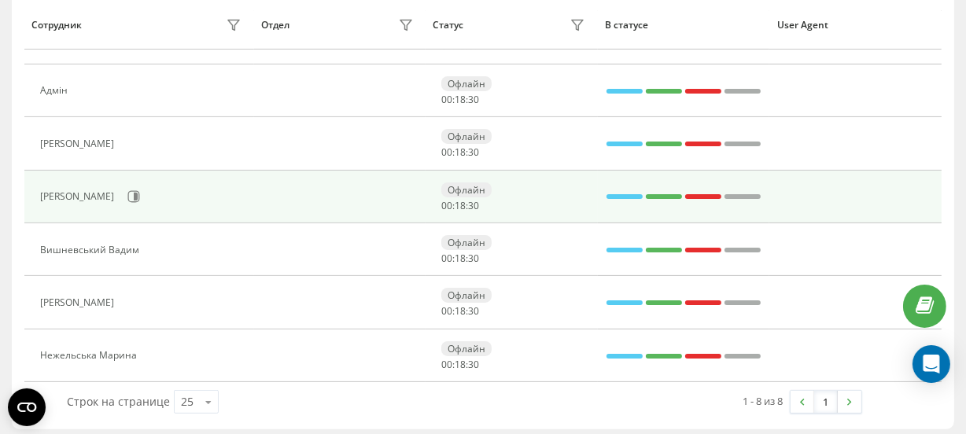
scroll to position [298, 0]
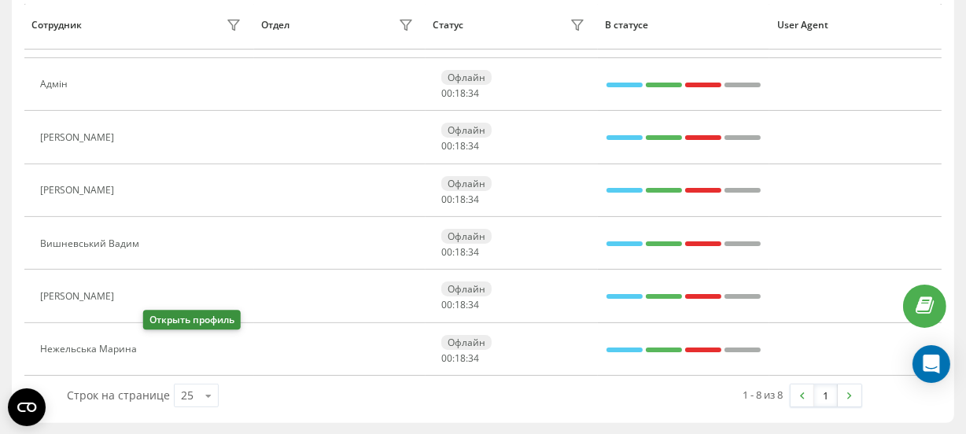
click at [152, 347] on icon at bounding box center [154, 350] width 13 height 13
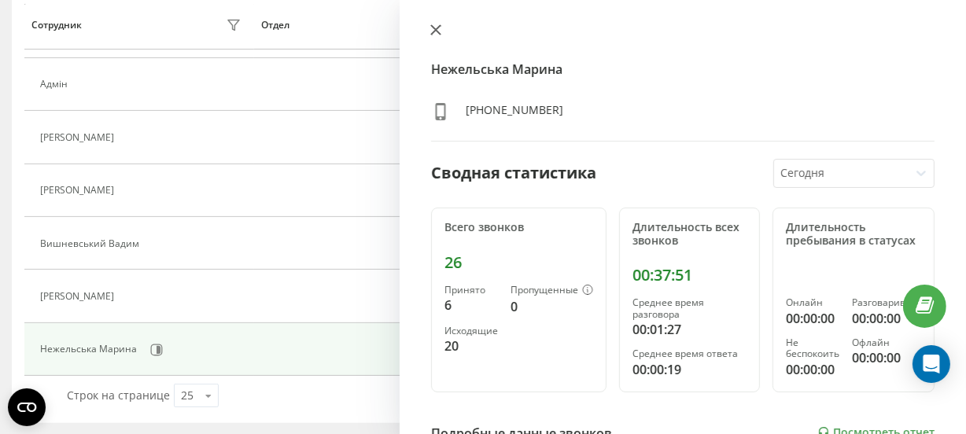
click at [438, 31] on icon at bounding box center [435, 29] width 9 height 9
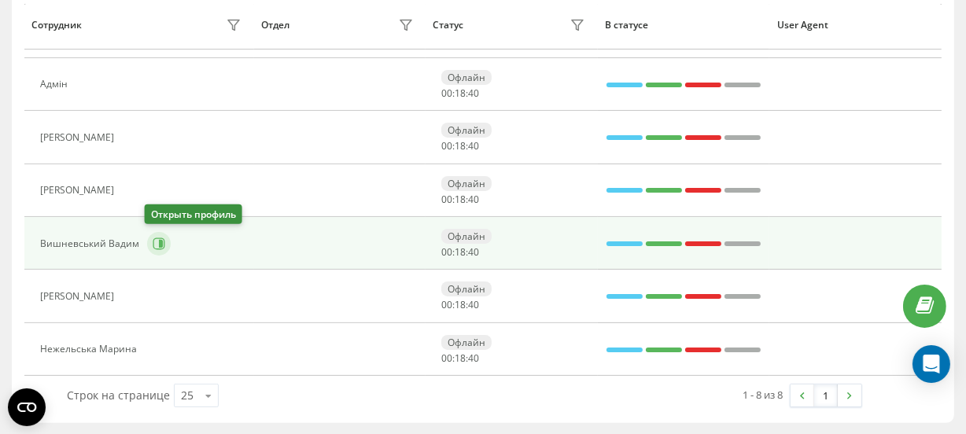
click at [155, 234] on button at bounding box center [159, 244] width 24 height 24
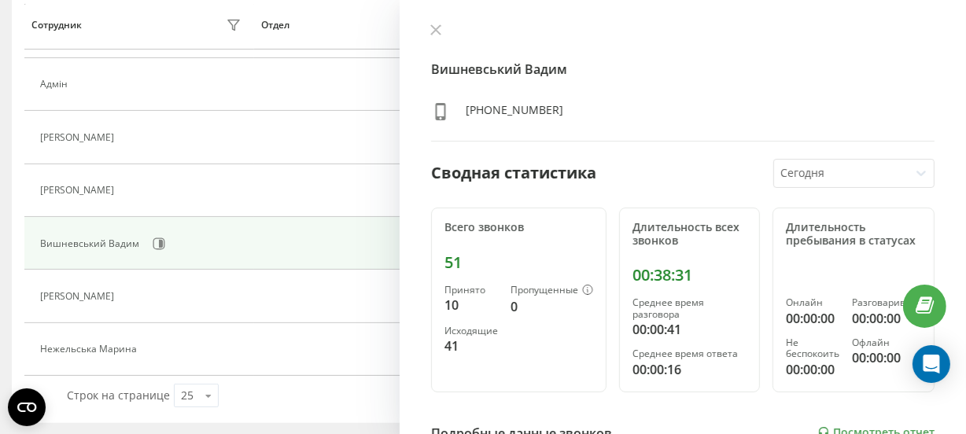
drag, startPoint x: 428, startPoint y: 33, endPoint x: 419, endPoint y: 39, distance: 11.3
click at [427, 34] on button at bounding box center [436, 31] width 20 height 15
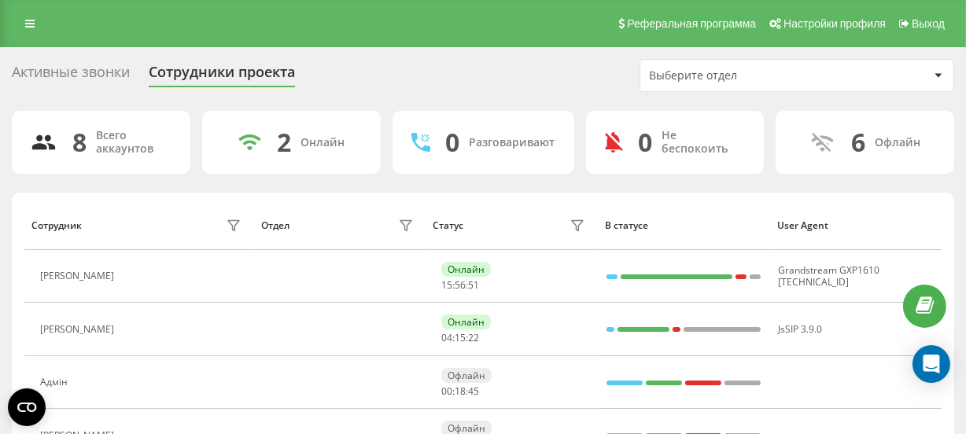
click at [11, 21] on div "Реферальная программа Настройки профиля Выход" at bounding box center [483, 23] width 966 height 47
click at [31, 25] on icon at bounding box center [29, 23] width 9 height 11
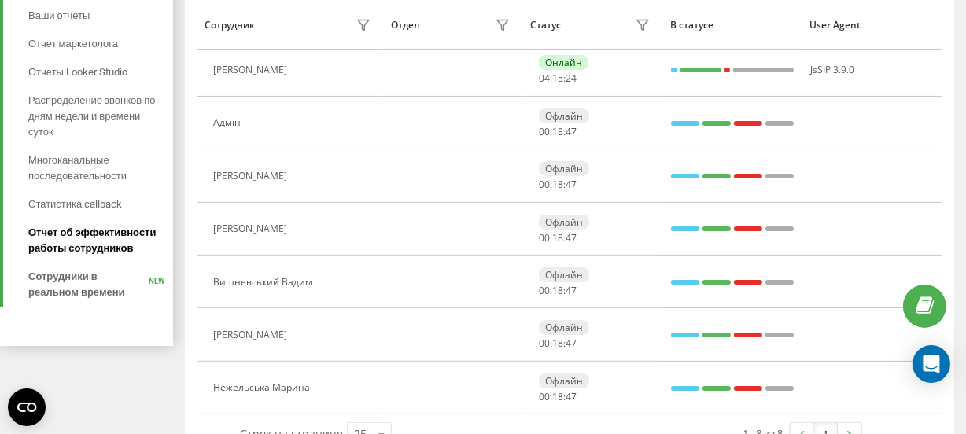
scroll to position [286, 0]
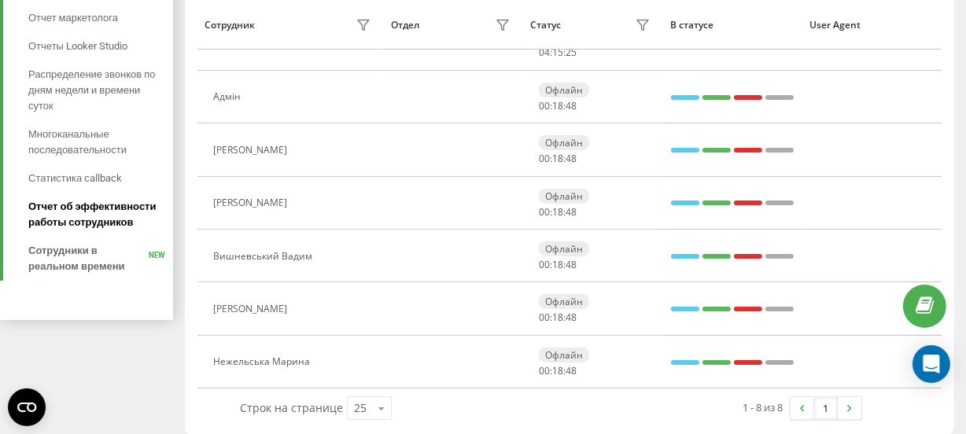
click at [87, 212] on span "Отчет об эффективности работы сотрудников" at bounding box center [96, 214] width 137 height 31
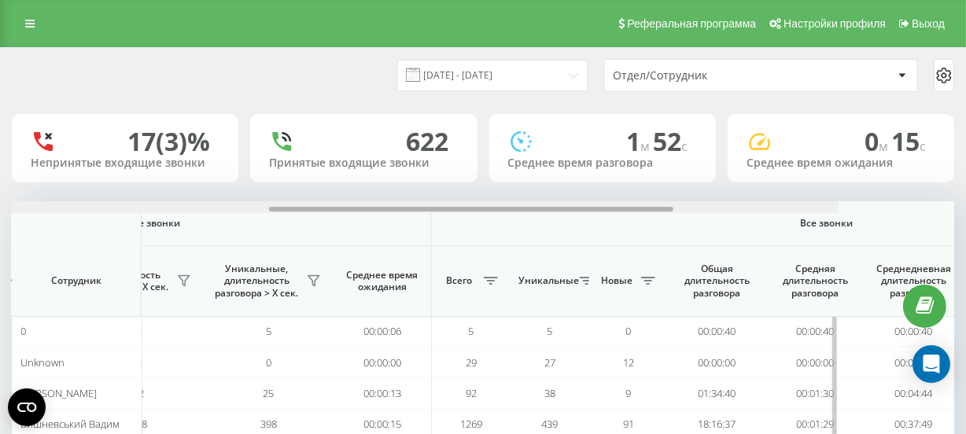
scroll to position [0, 987]
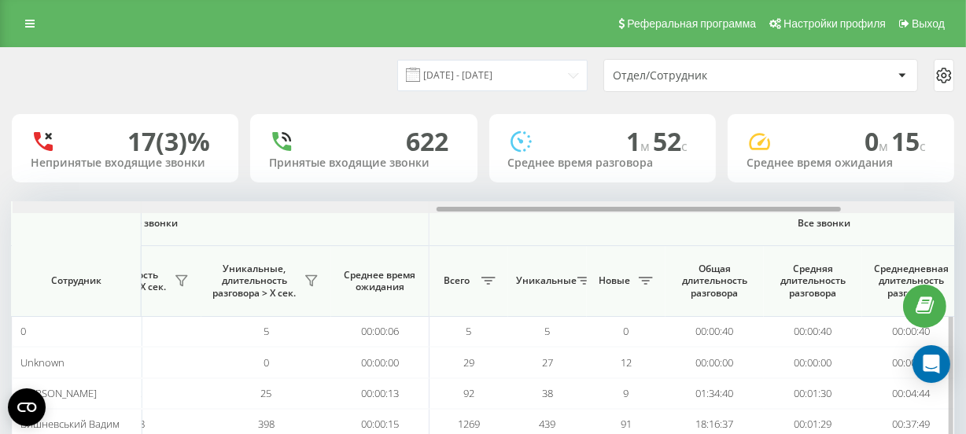
drag, startPoint x: 338, startPoint y: 207, endPoint x: 762, endPoint y: 215, distance: 424.1
click at [762, 215] on div "Входящие звонки Исходящие звонки Все звонки Сотрудник Всего Уникальные Новые Пр…" at bounding box center [483, 366] width 943 height 331
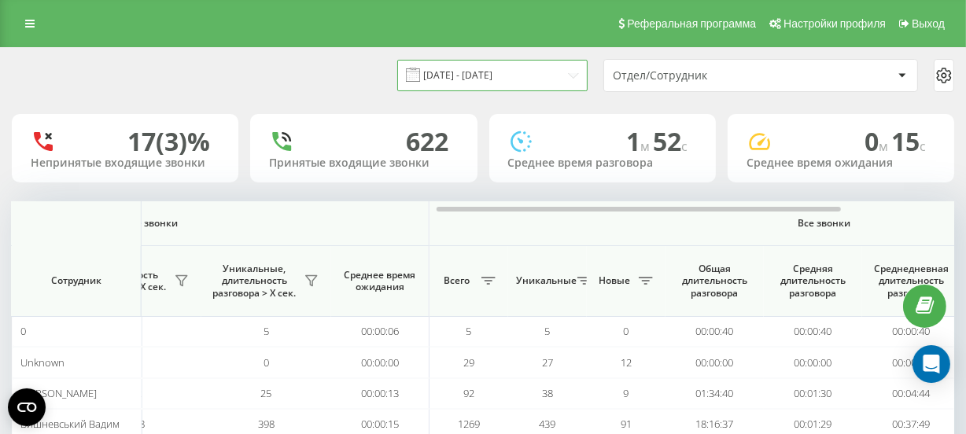
click at [498, 81] on input "[DATE] - [DATE]" at bounding box center [492, 75] width 190 height 31
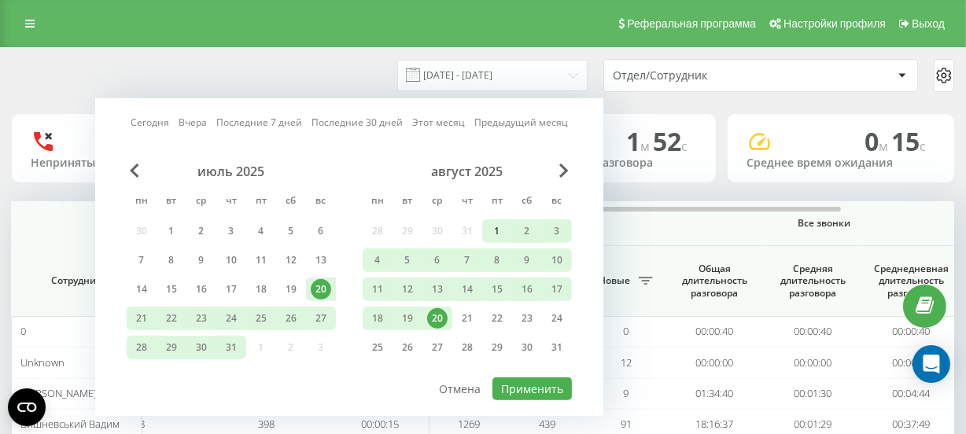
click at [497, 232] on div "1" at bounding box center [497, 231] width 20 height 20
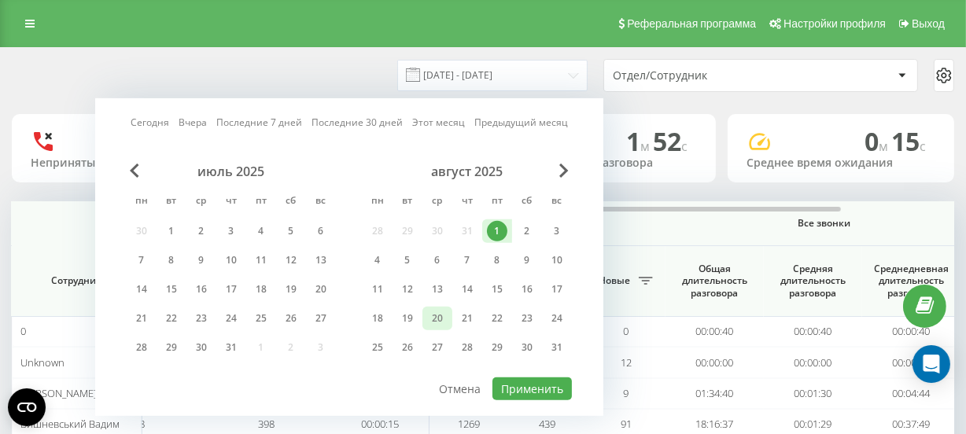
click at [433, 314] on div "20" at bounding box center [437, 318] width 20 height 20
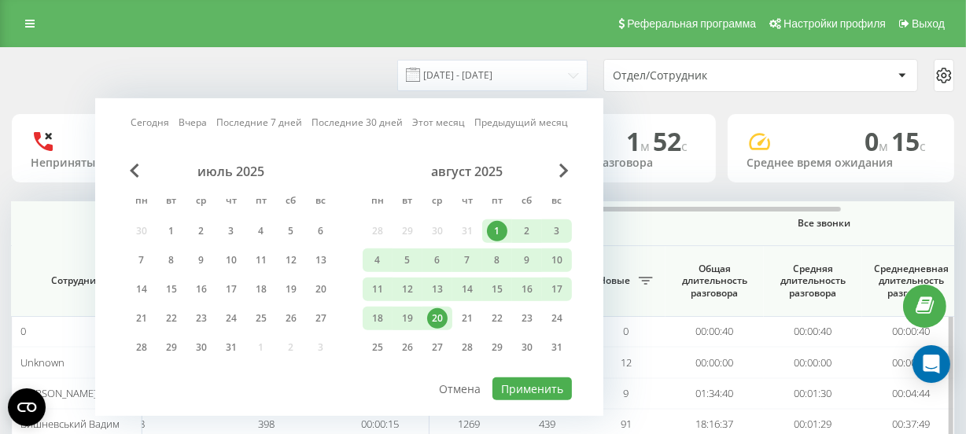
click at [653, 215] on th "Все звонки" at bounding box center [825, 223] width 791 height 45
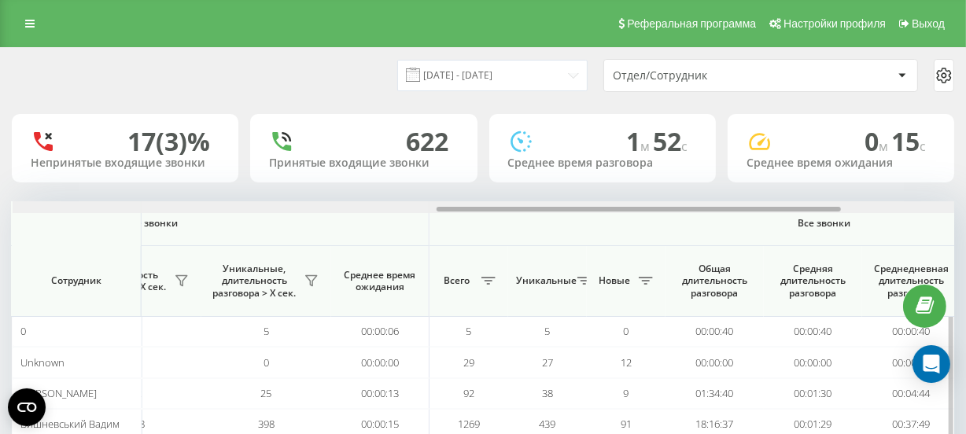
scroll to position [0, 1252]
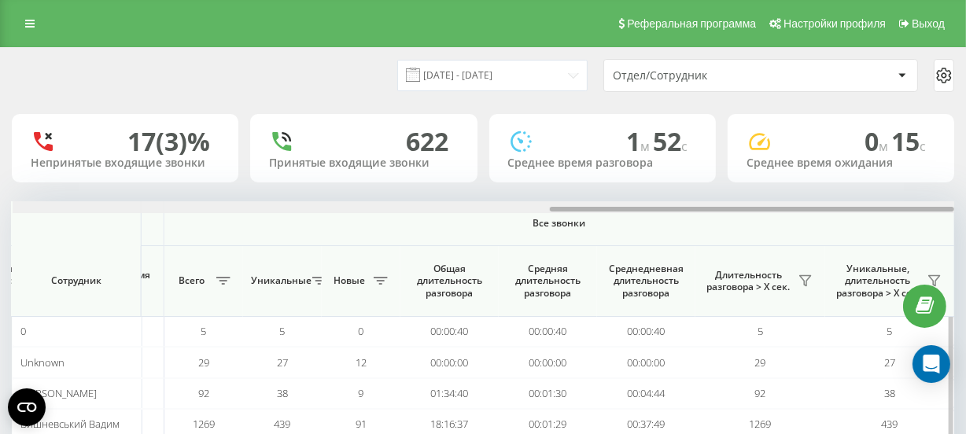
drag, startPoint x: 620, startPoint y: 205, endPoint x: 639, endPoint y: 206, distance: 18.9
click at [639, 206] on div at bounding box center [484, 207] width 943 height 12
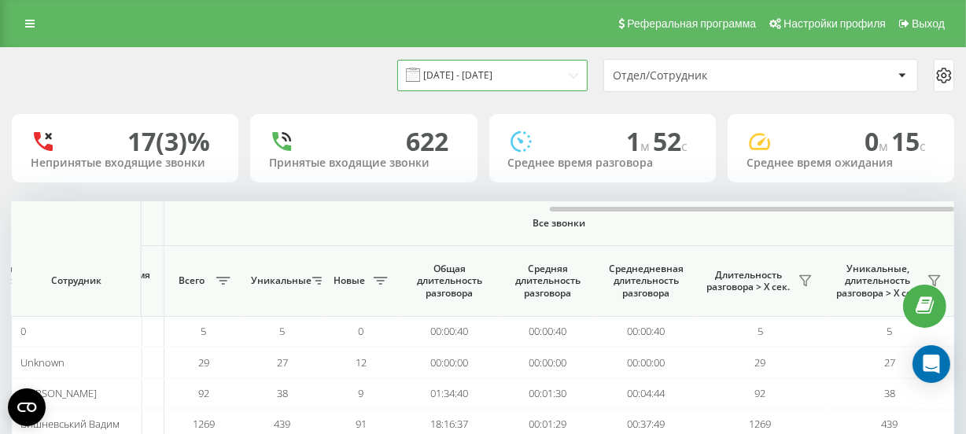
click at [519, 73] on input "[DATE] - [DATE]" at bounding box center [492, 75] width 190 height 31
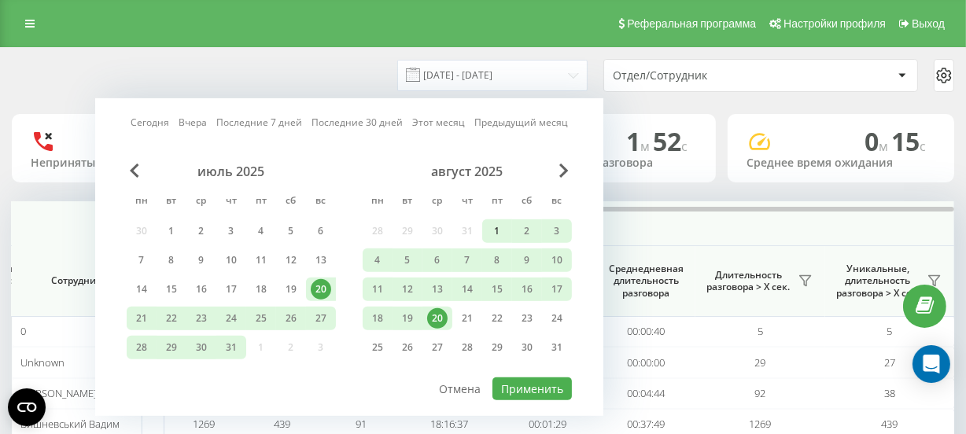
click at [500, 225] on div "1" at bounding box center [497, 231] width 20 height 20
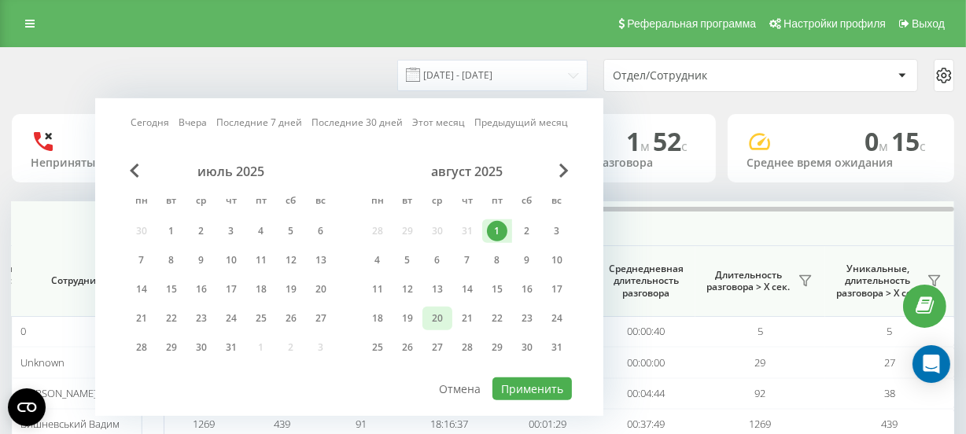
click at [438, 308] on div "20" at bounding box center [437, 318] width 20 height 20
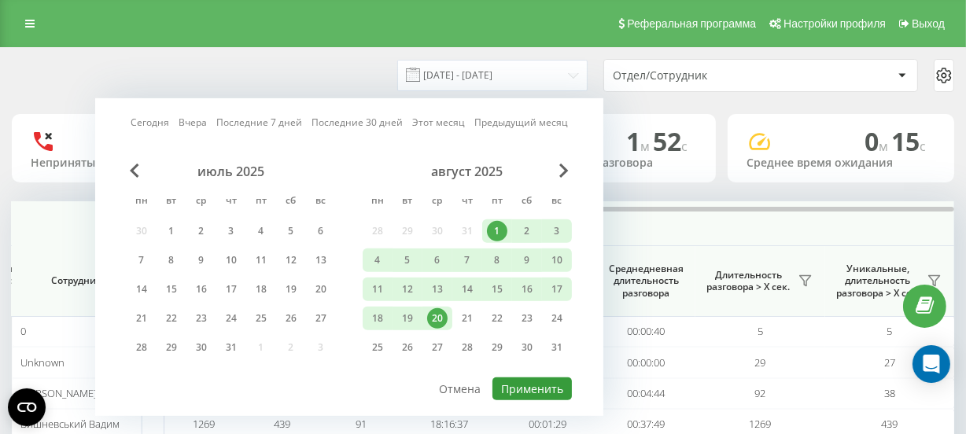
click at [545, 382] on button "Применить" at bounding box center [532, 389] width 79 height 23
type input "[DATE] - [DATE]"
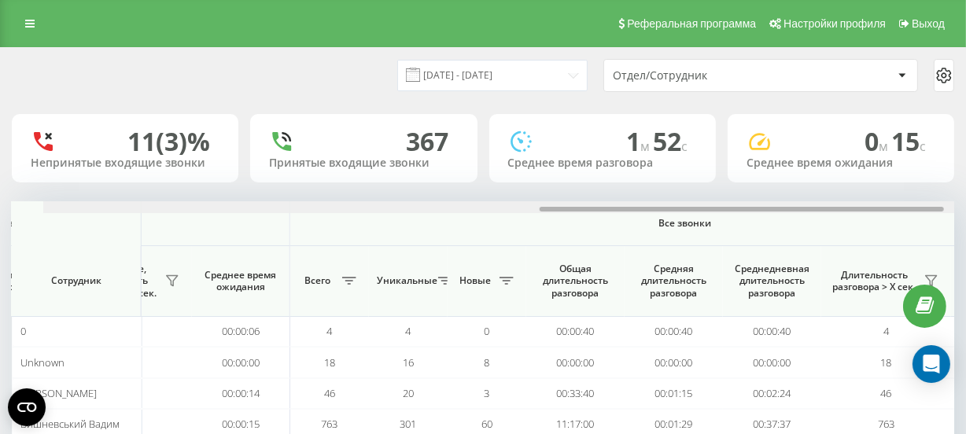
scroll to position [0, 1157]
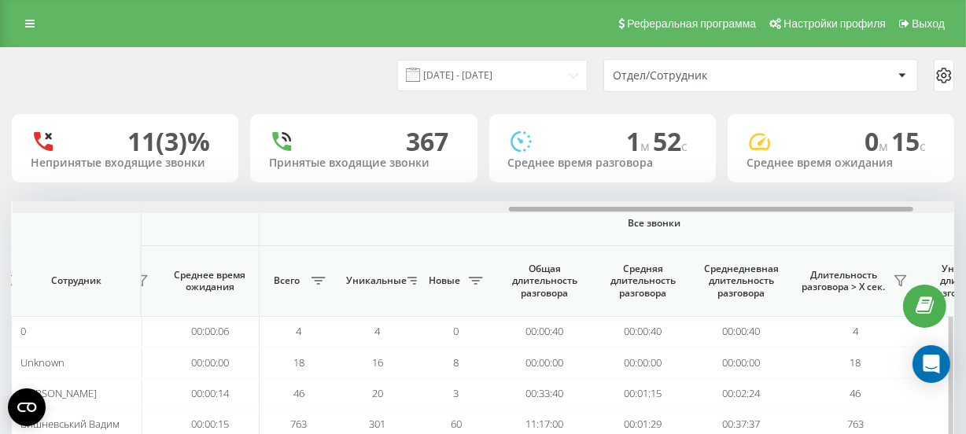
drag, startPoint x: 402, startPoint y: 206, endPoint x: 899, endPoint y: 223, distance: 497.5
click at [899, 223] on div "Входящие звонки Исходящие звонки Все звонки Сотрудник Всего Уникальные Новые Пр…" at bounding box center [483, 366] width 943 height 331
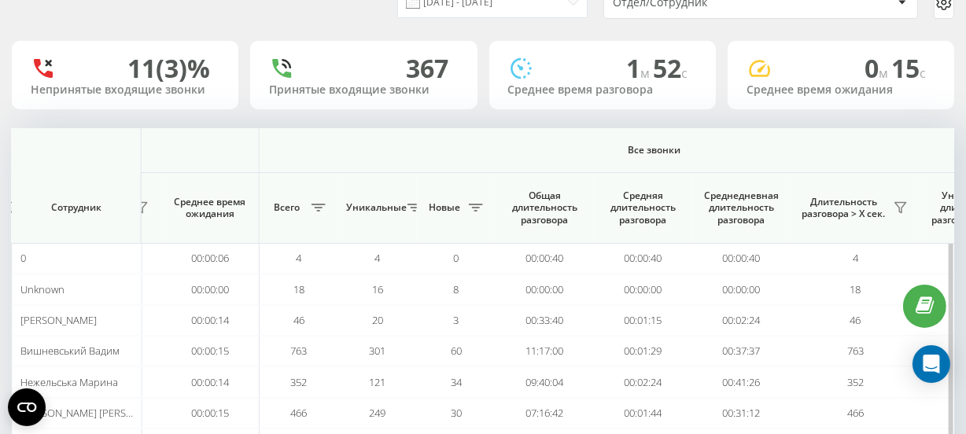
scroll to position [174, 0]
